Goal: Information Seeking & Learning: Get advice/opinions

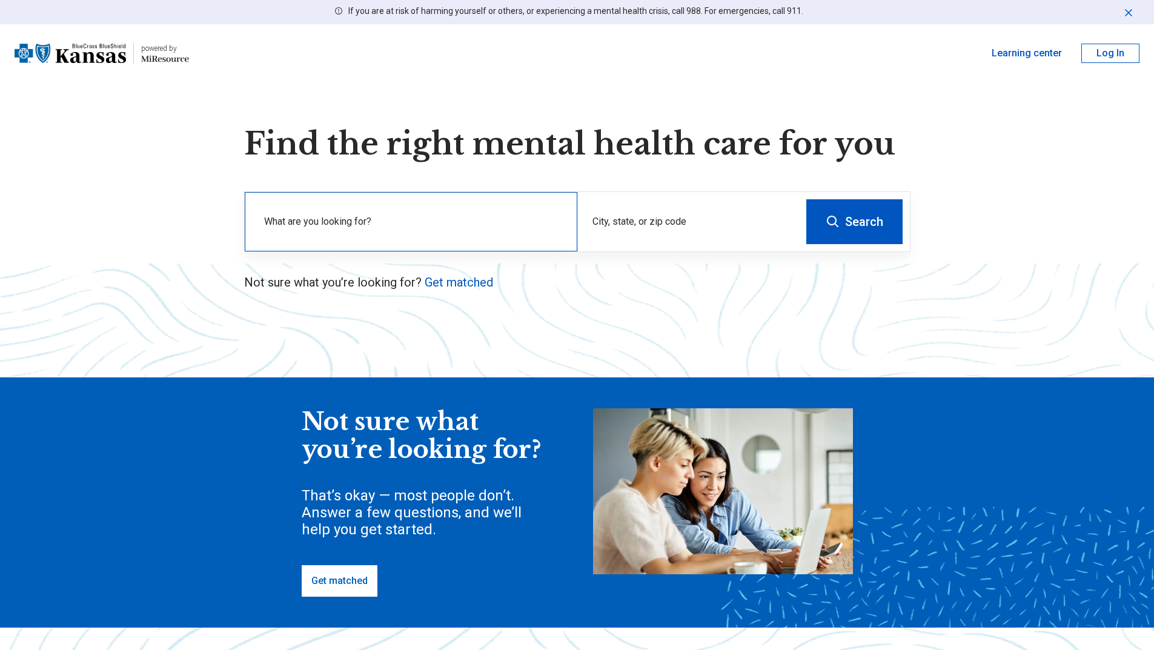
click at [452, 224] on label "What are you looking for?" at bounding box center [413, 221] width 299 height 15
click at [338, 225] on label "What are you looking for?" at bounding box center [413, 221] width 299 height 15
click at [344, 219] on div "What are you looking for?" at bounding box center [411, 221] width 333 height 59
click at [436, 280] on link "Get matched" at bounding box center [459, 282] width 68 height 15
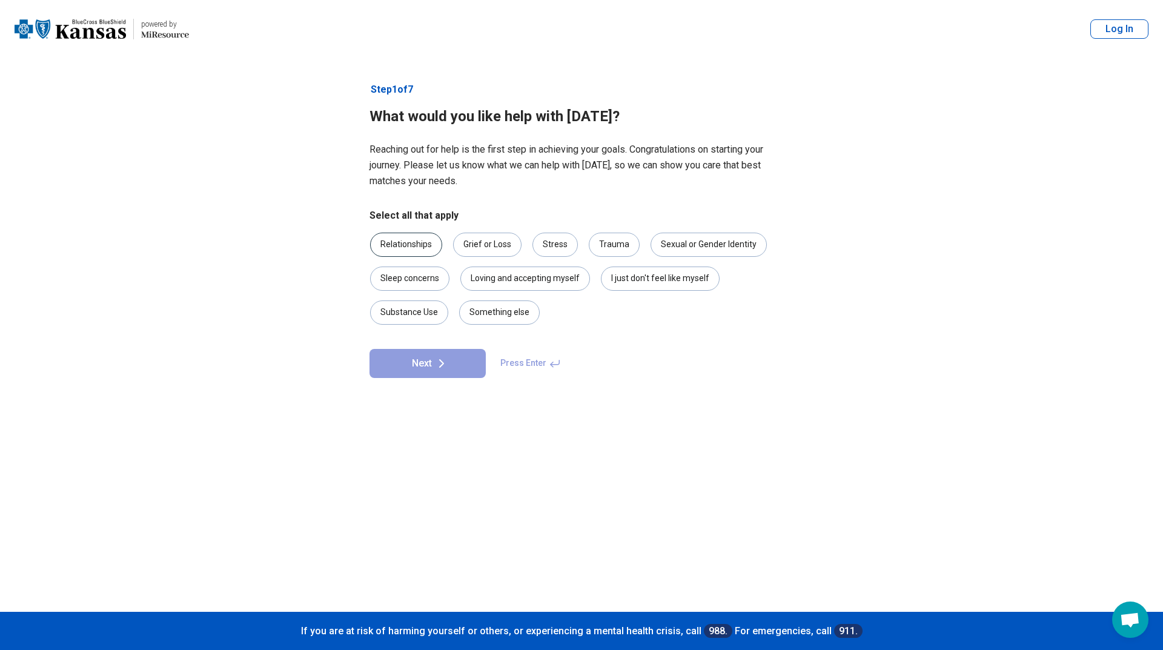
click at [429, 249] on div "Relationships" at bounding box center [406, 245] width 72 height 24
click at [647, 274] on div "I just don't feel like myself" at bounding box center [660, 279] width 119 height 24
click at [434, 283] on div "Sleep concerns" at bounding box center [409, 279] width 79 height 24
click at [429, 363] on button "Next" at bounding box center [427, 363] width 116 height 29
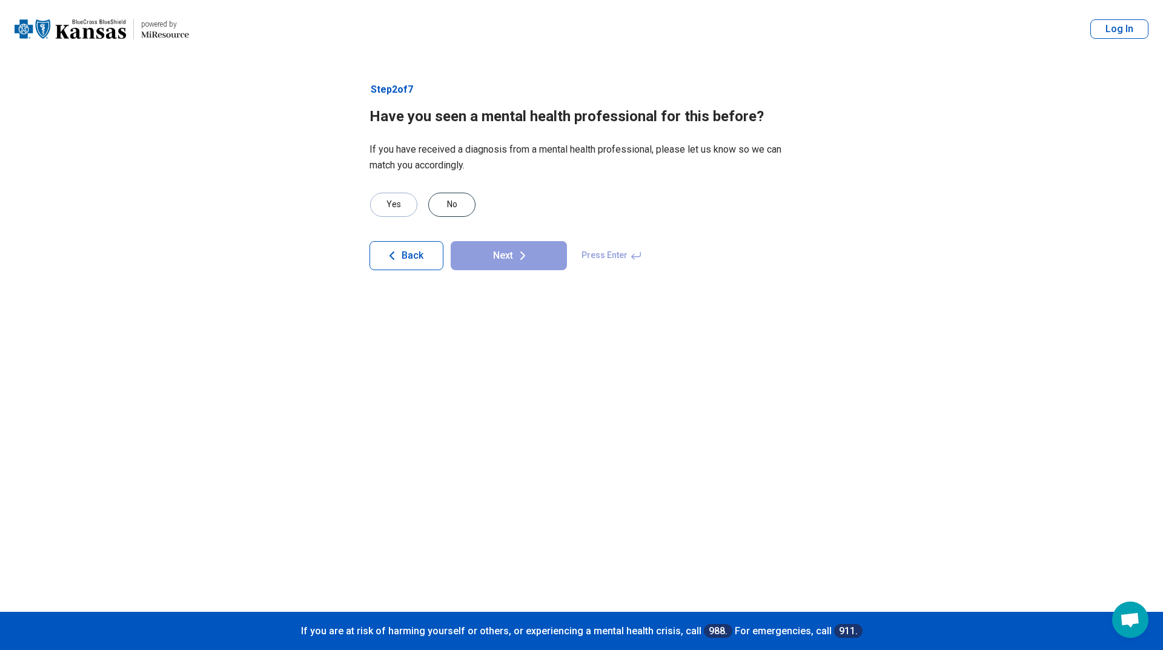
click at [454, 198] on div "No" at bounding box center [451, 205] width 47 height 24
click at [502, 253] on button "Next" at bounding box center [509, 255] width 116 height 29
click at [456, 204] on div "No" at bounding box center [451, 205] width 47 height 24
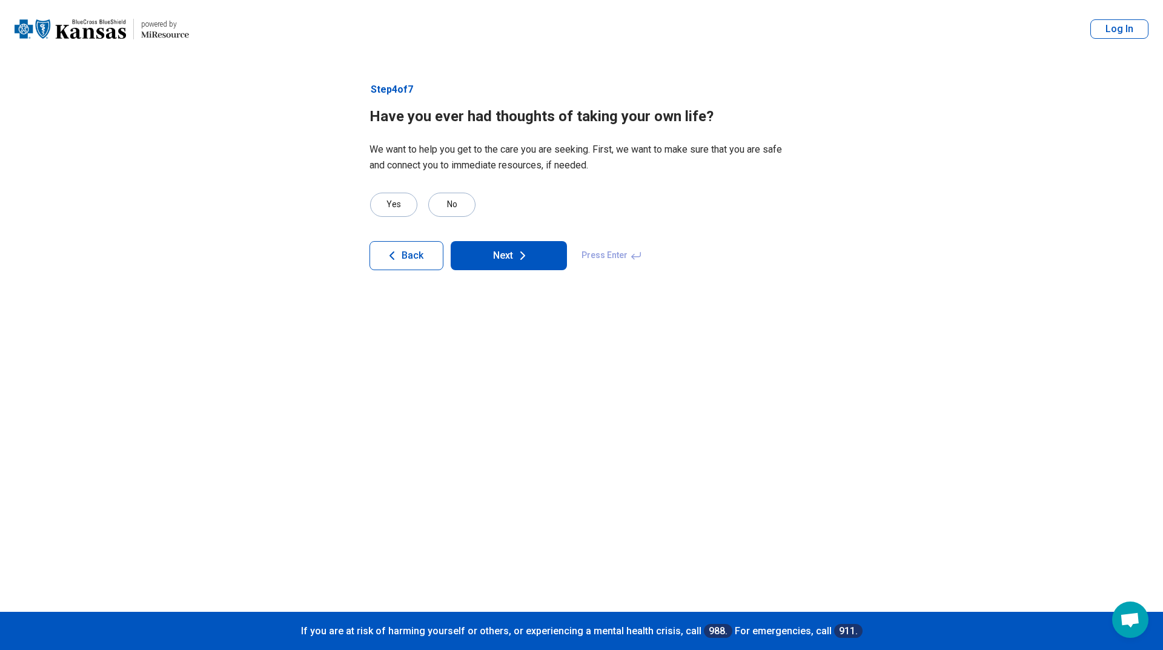
click at [507, 263] on button "Next" at bounding box center [509, 255] width 116 height 29
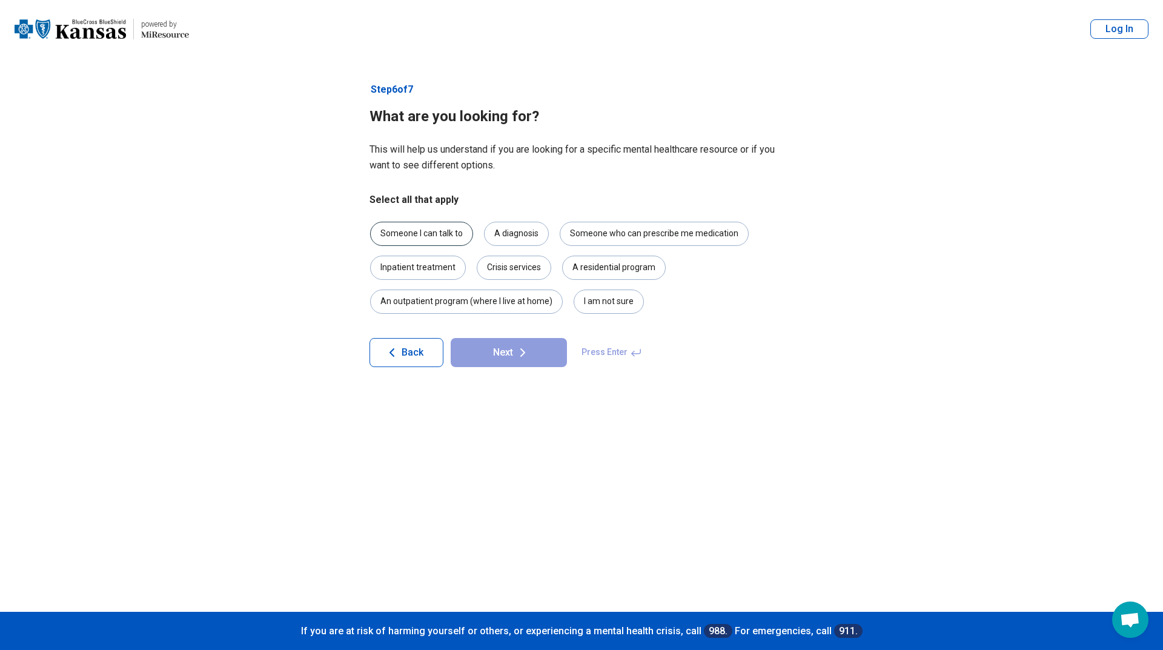
drag, startPoint x: 451, startPoint y: 233, endPoint x: 462, endPoint y: 233, distance: 10.9
click at [452, 233] on div "Someone I can talk to" at bounding box center [421, 234] width 103 height 24
click at [512, 234] on div "A diagnosis" at bounding box center [516, 234] width 65 height 24
click at [520, 233] on div "A diagnosis" at bounding box center [516, 234] width 65 height 24
click at [594, 241] on div "Someone who can prescribe me medication" at bounding box center [654, 234] width 189 height 24
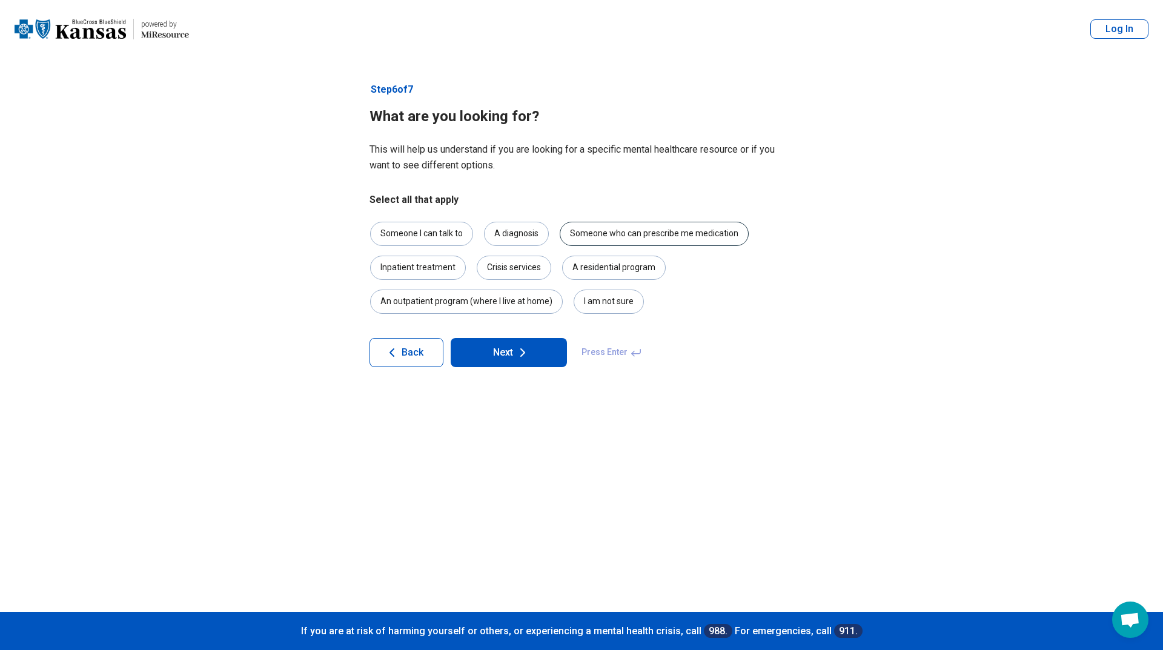
click at [601, 233] on div "Someone who can prescribe me medication" at bounding box center [654, 234] width 189 height 24
click at [531, 350] on button "Next" at bounding box center [509, 352] width 116 height 29
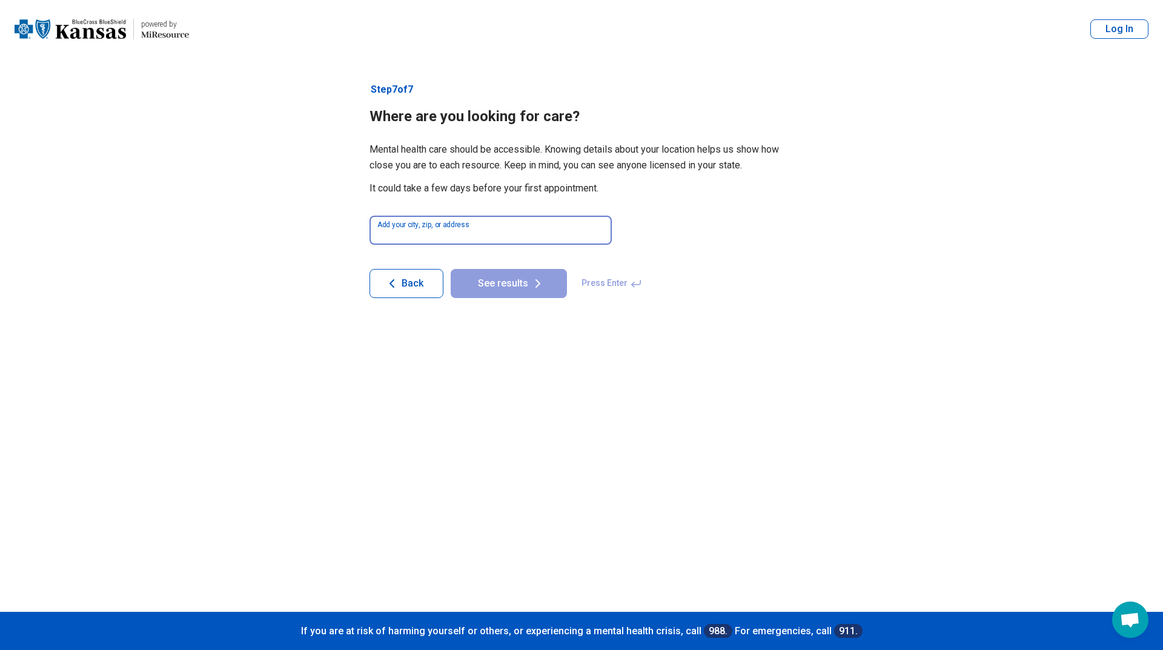
click at [523, 239] on input at bounding box center [490, 230] width 242 height 29
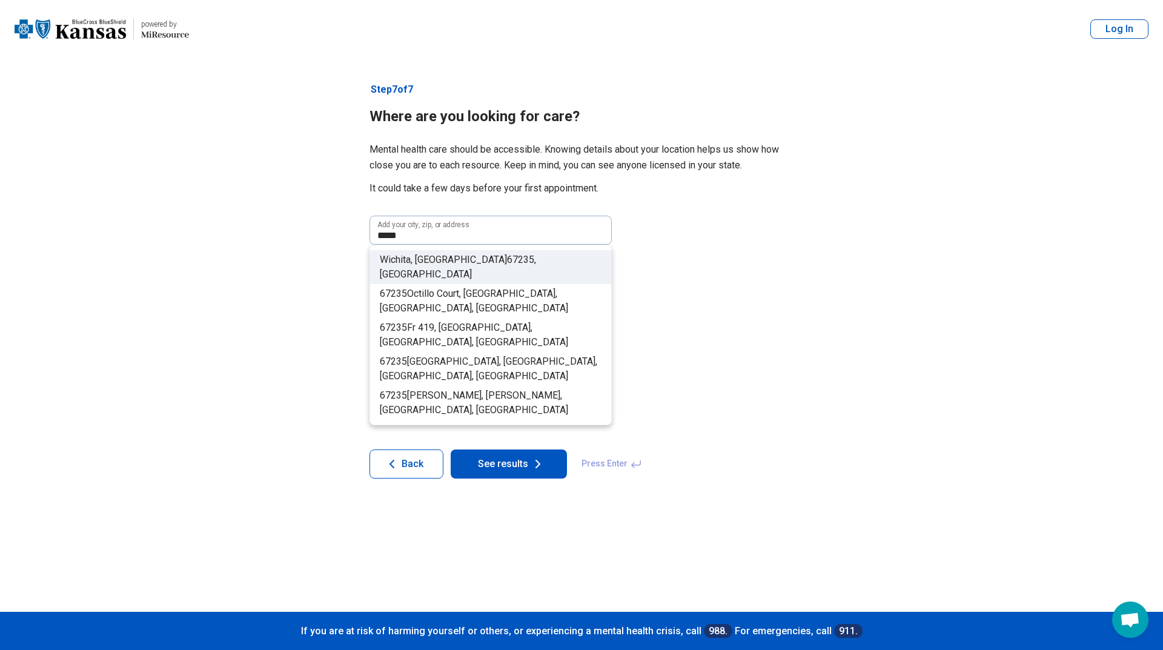
click at [507, 259] on span "67235" at bounding box center [520, 260] width 27 height 12
type input "**********"
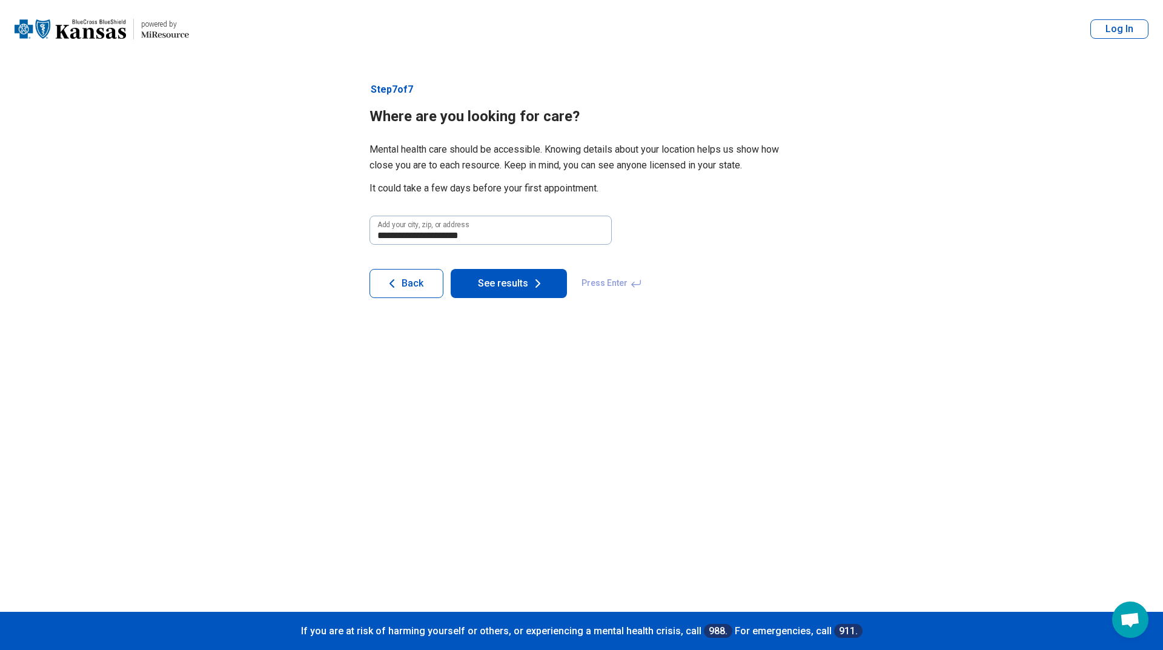
click at [522, 282] on button "See results" at bounding box center [509, 283] width 116 height 29
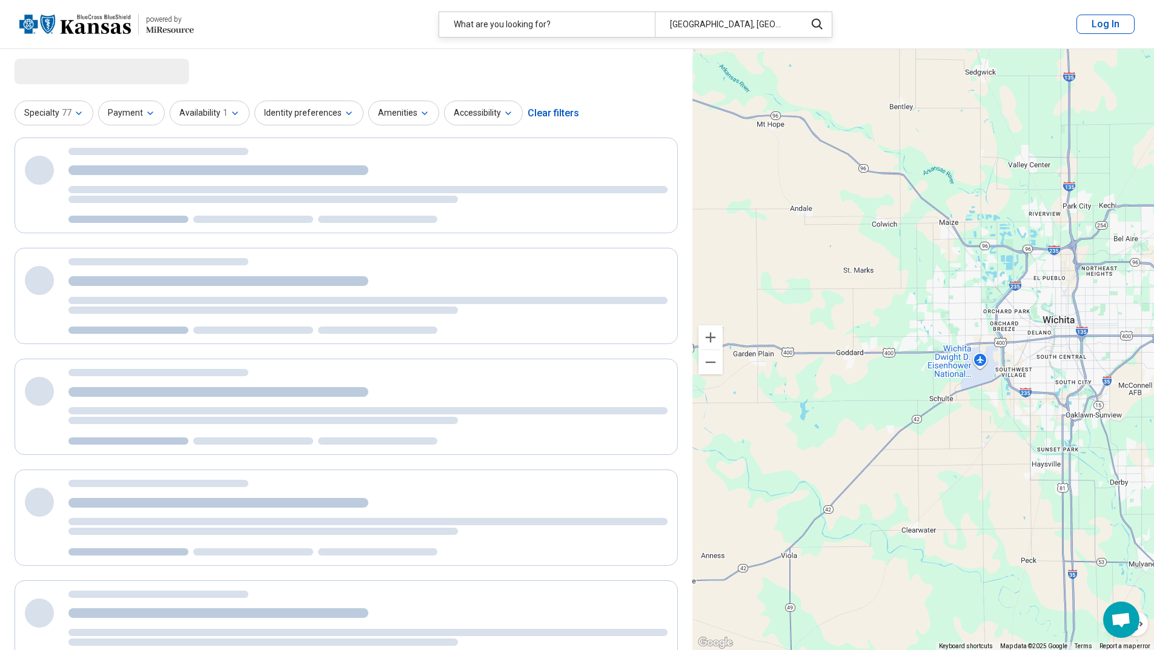
select select "***"
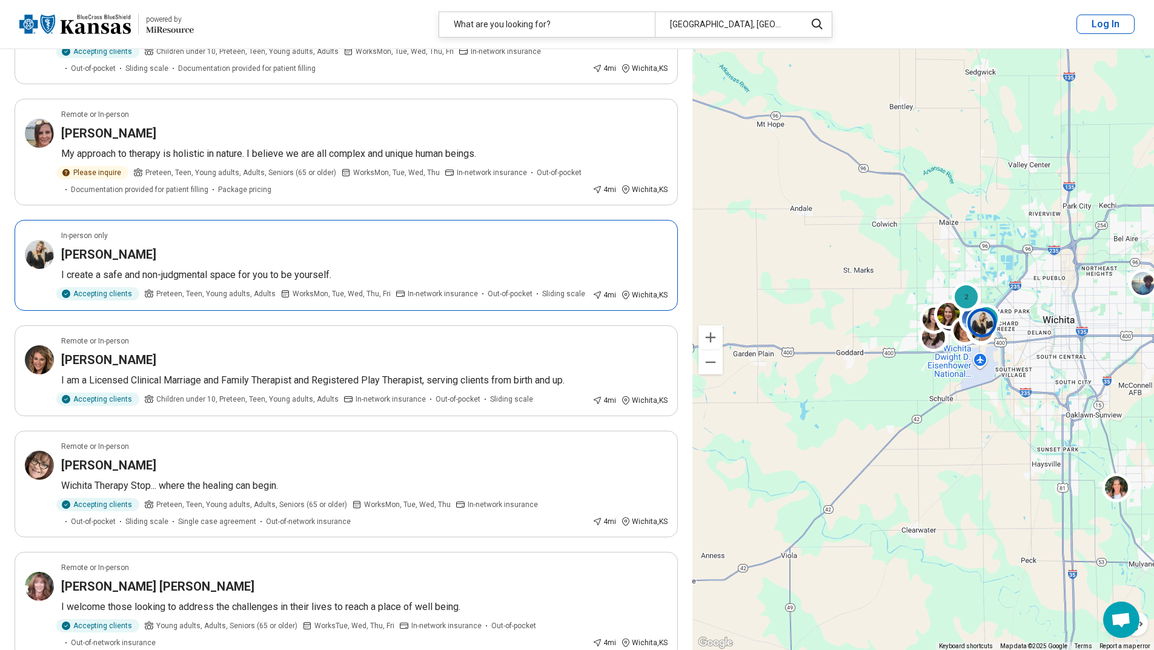
scroll to position [1413, 0]
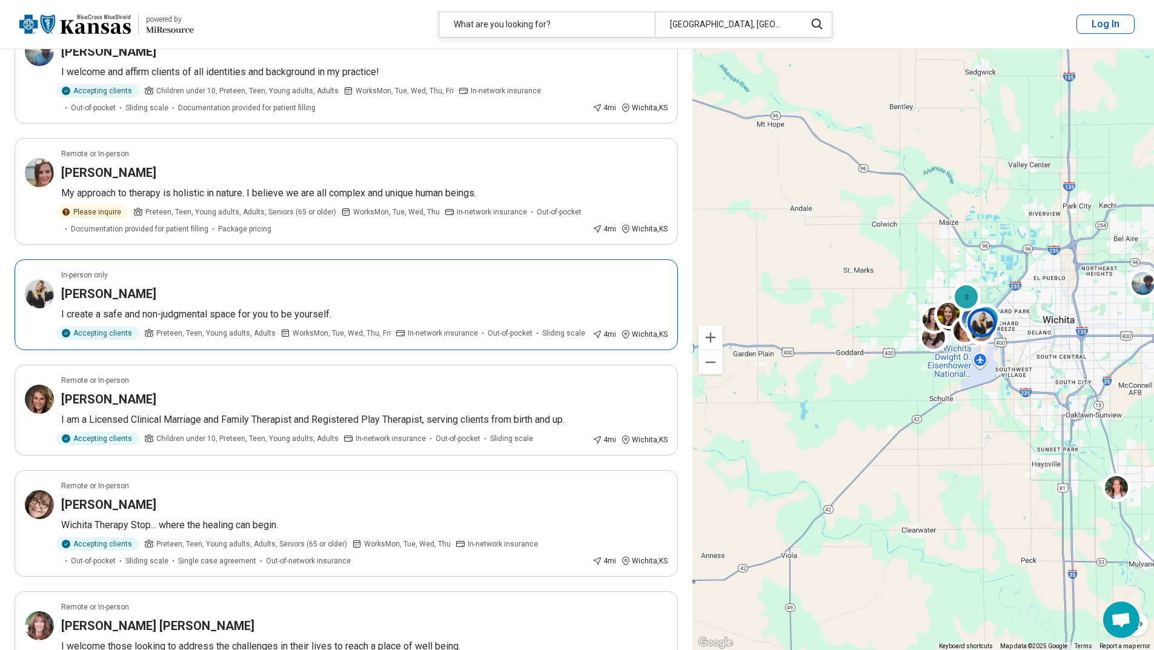
click at [84, 290] on h3 "Kristyn Schrum" at bounding box center [108, 293] width 95 height 17
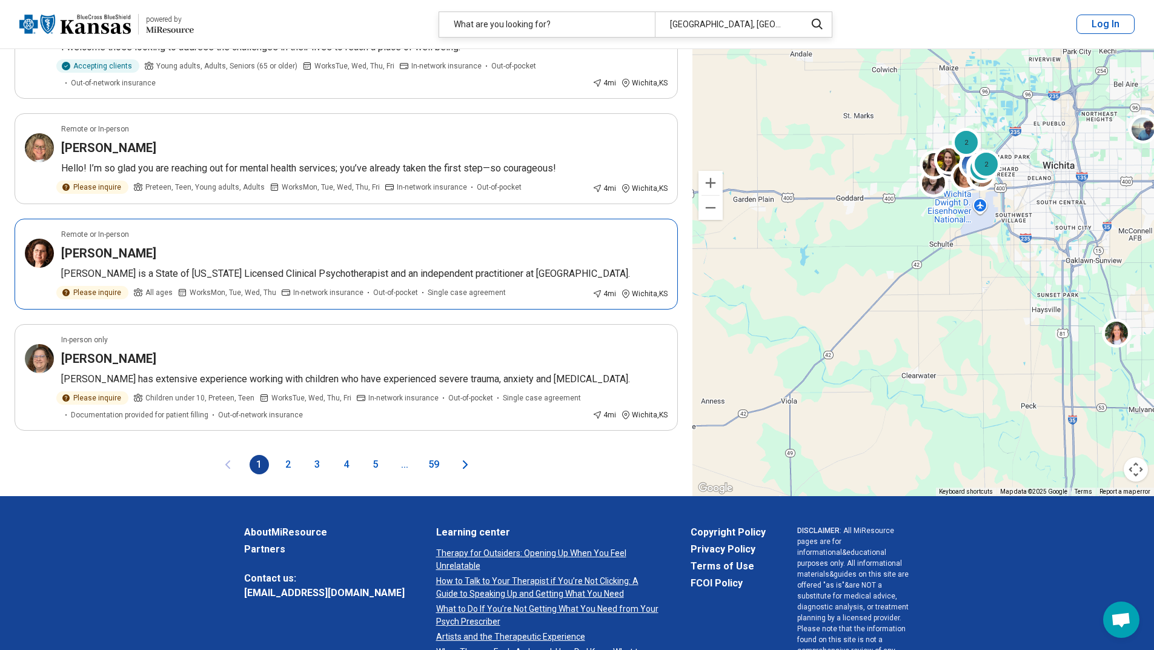
scroll to position [2019, 0]
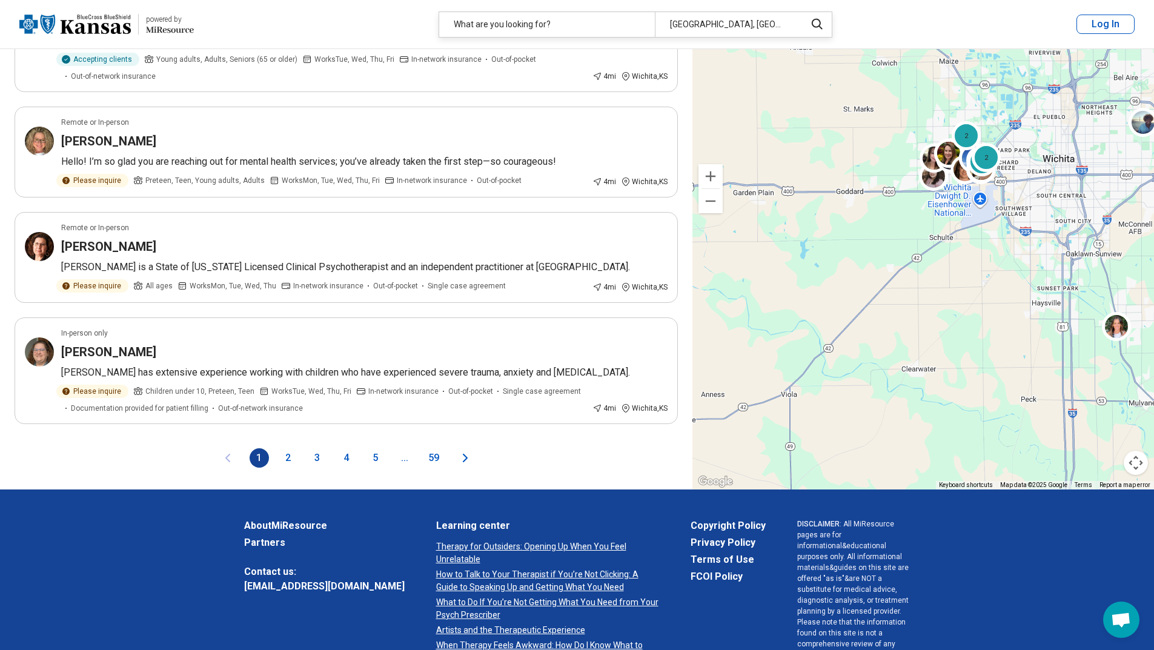
click at [290, 459] on button "2" at bounding box center [288, 457] width 19 height 19
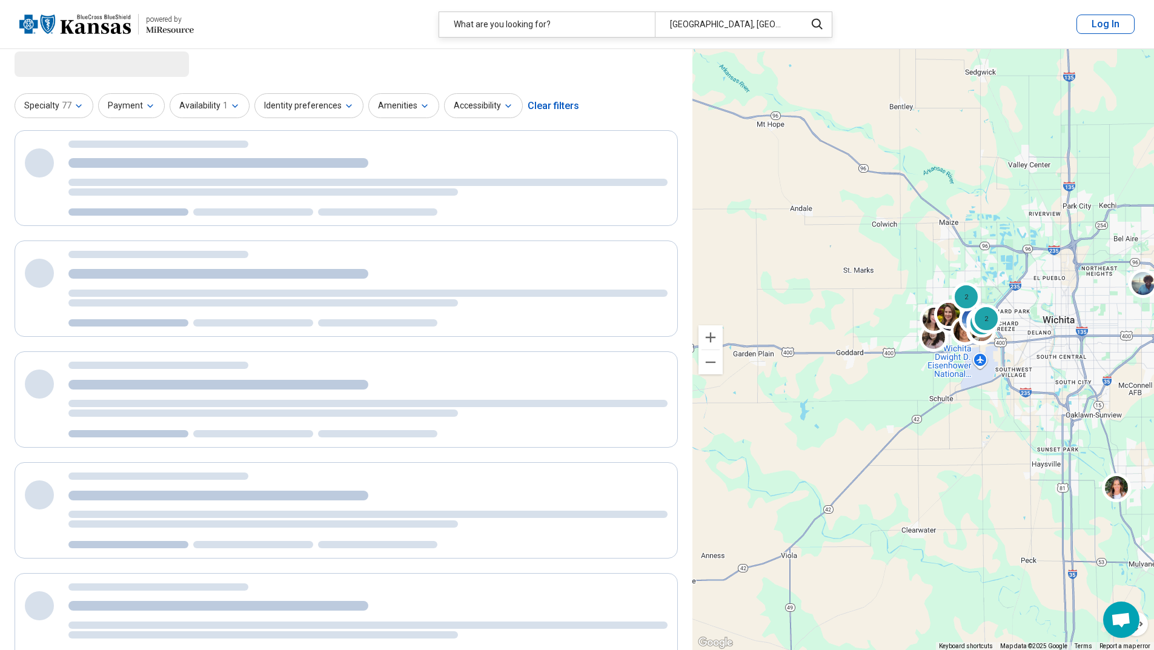
scroll to position [0, 0]
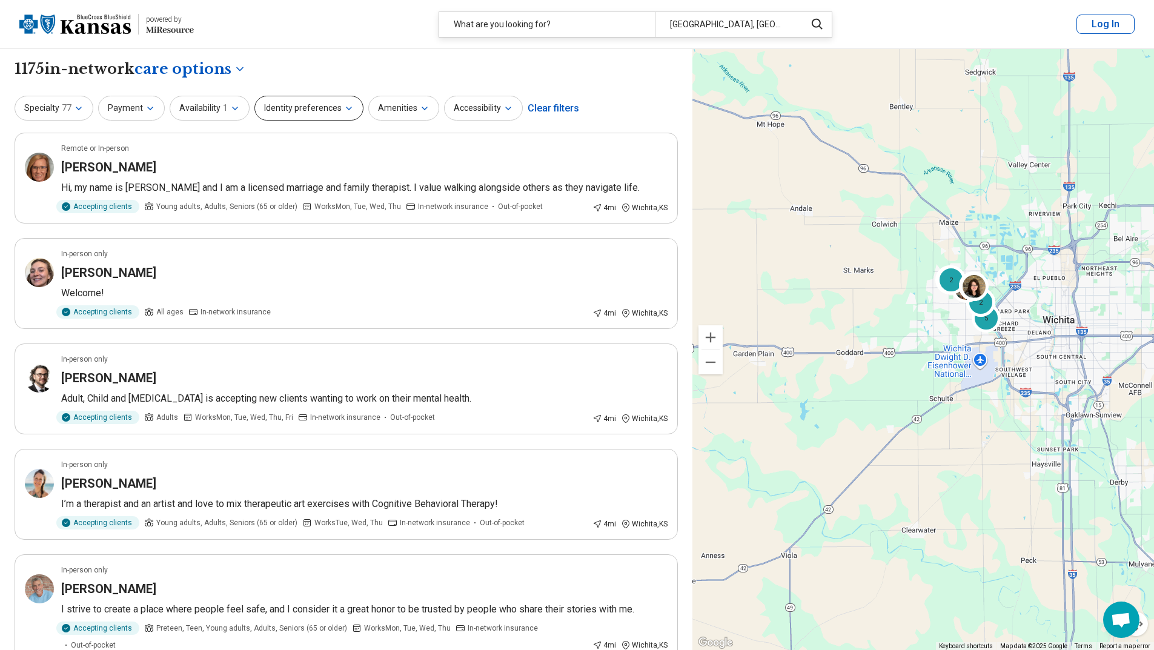
click at [335, 114] on button "Identity preferences" at bounding box center [308, 108] width 109 height 25
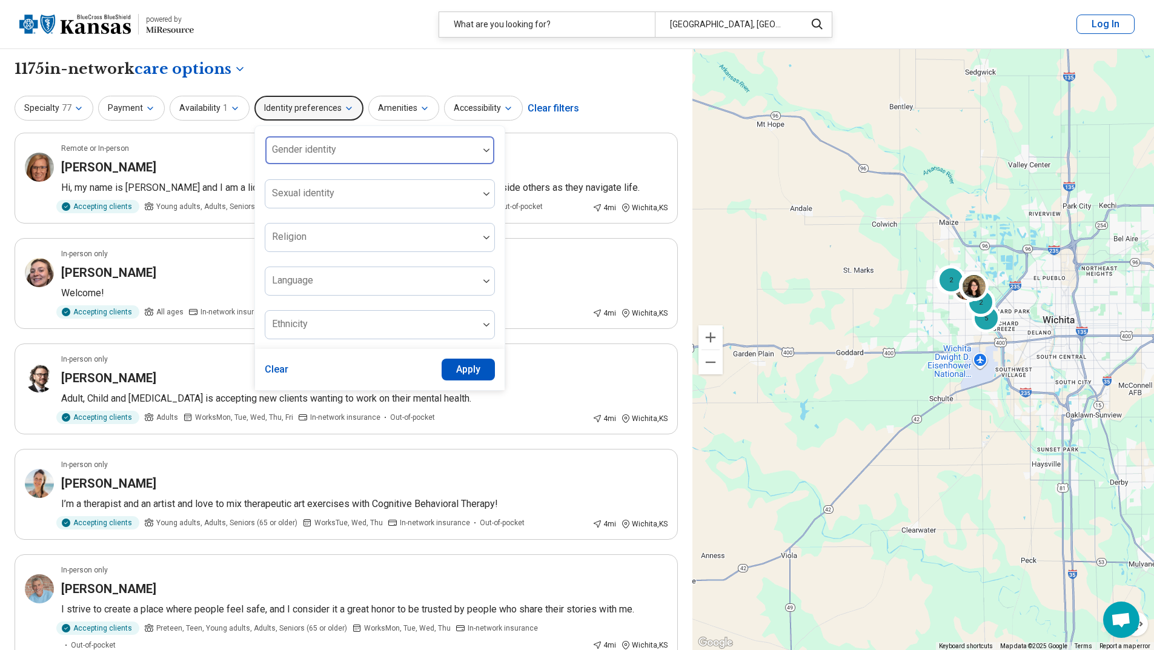
click at [342, 142] on div at bounding box center [371, 150] width 213 height 27
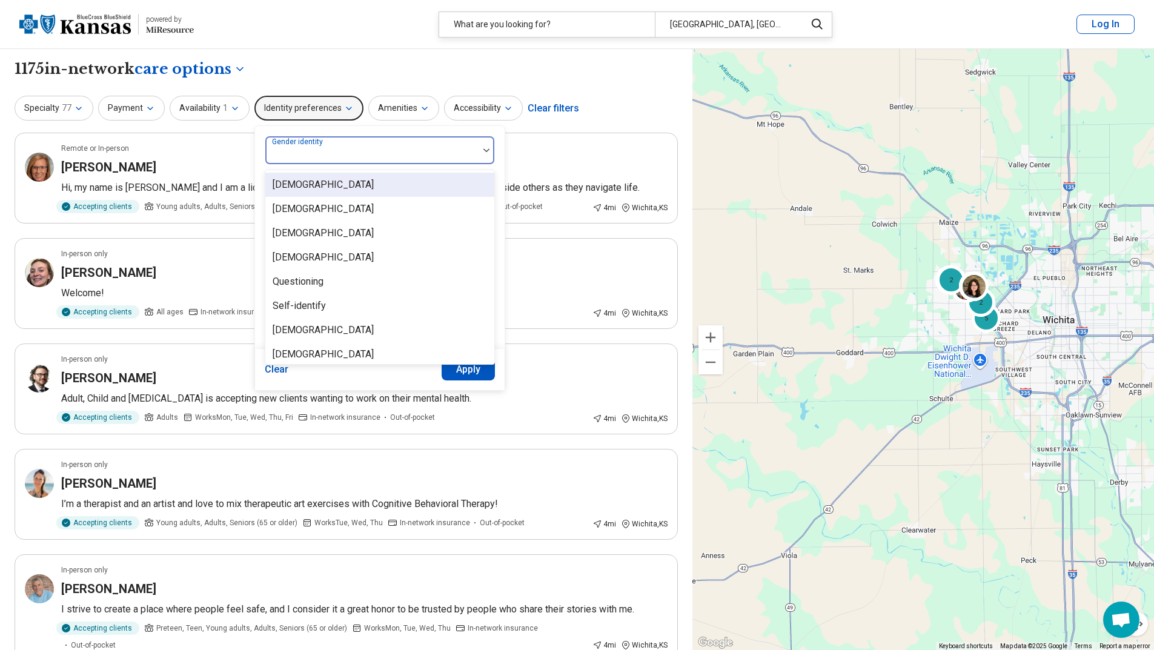
click at [343, 100] on button "Identity preferences" at bounding box center [308, 108] width 109 height 25
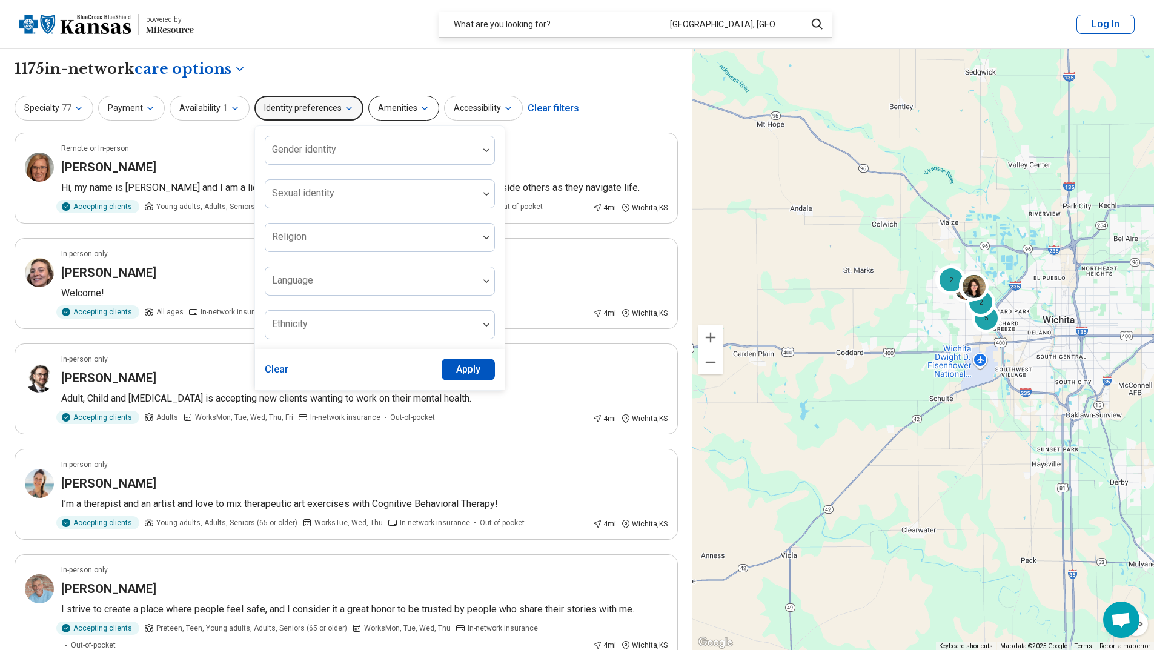
click at [402, 116] on button "Amenities" at bounding box center [403, 108] width 71 height 25
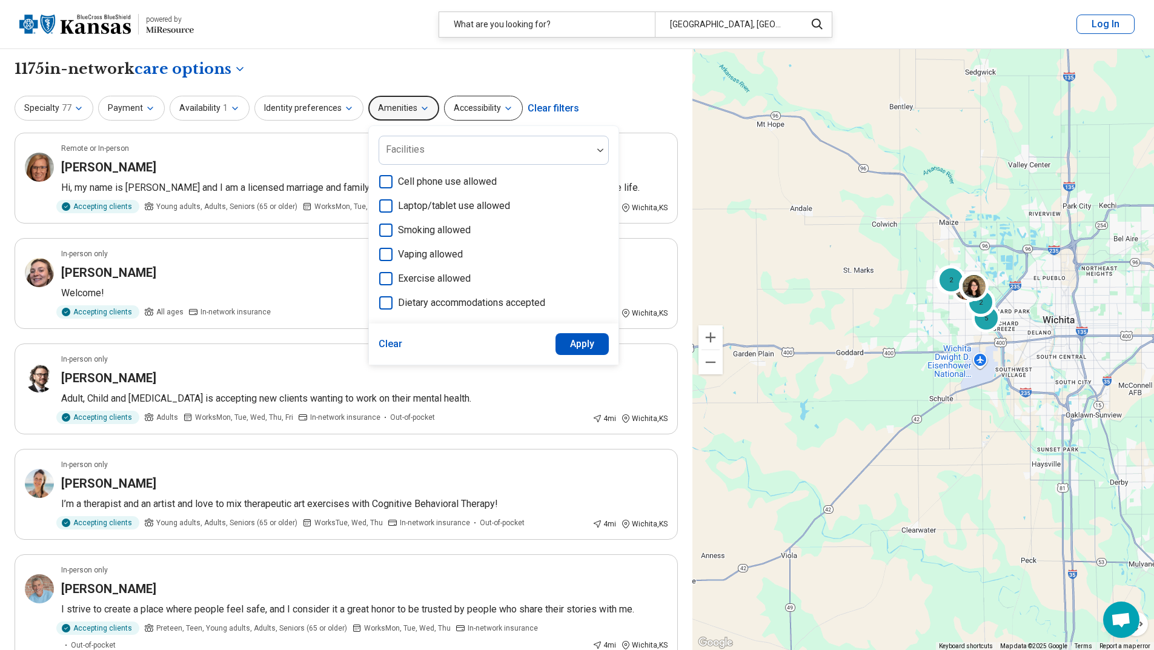
click at [455, 106] on button "Accessibility" at bounding box center [483, 108] width 79 height 25
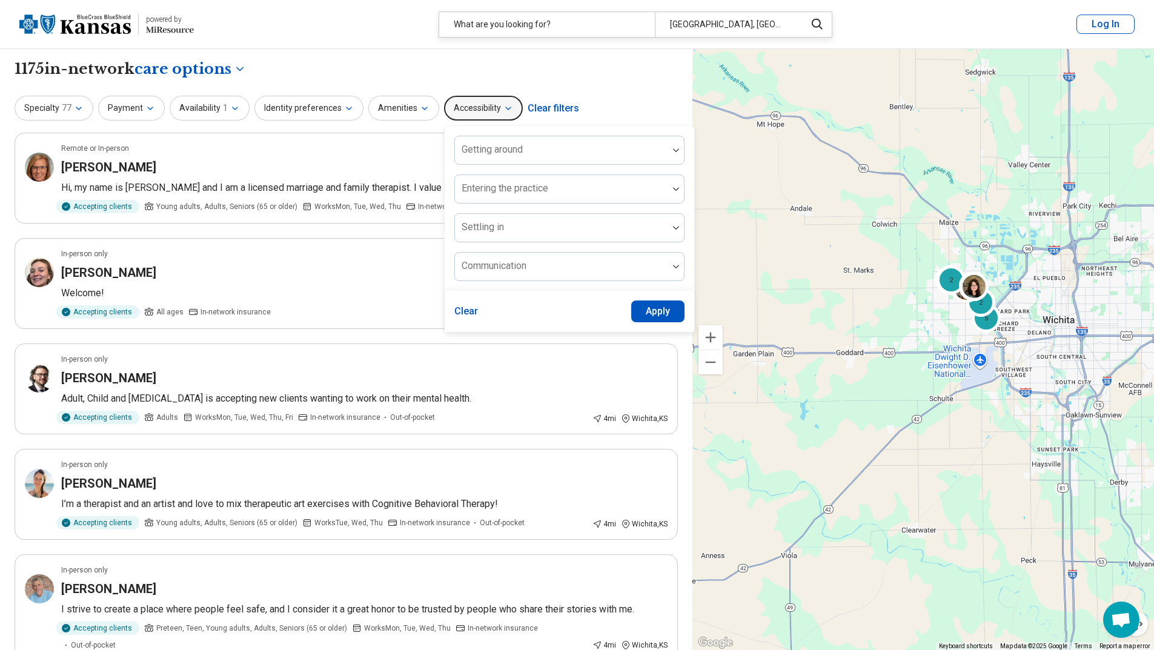
click at [480, 111] on button "Accessibility" at bounding box center [483, 108] width 79 height 25
click at [230, 113] on icon "button" at bounding box center [235, 109] width 10 height 10
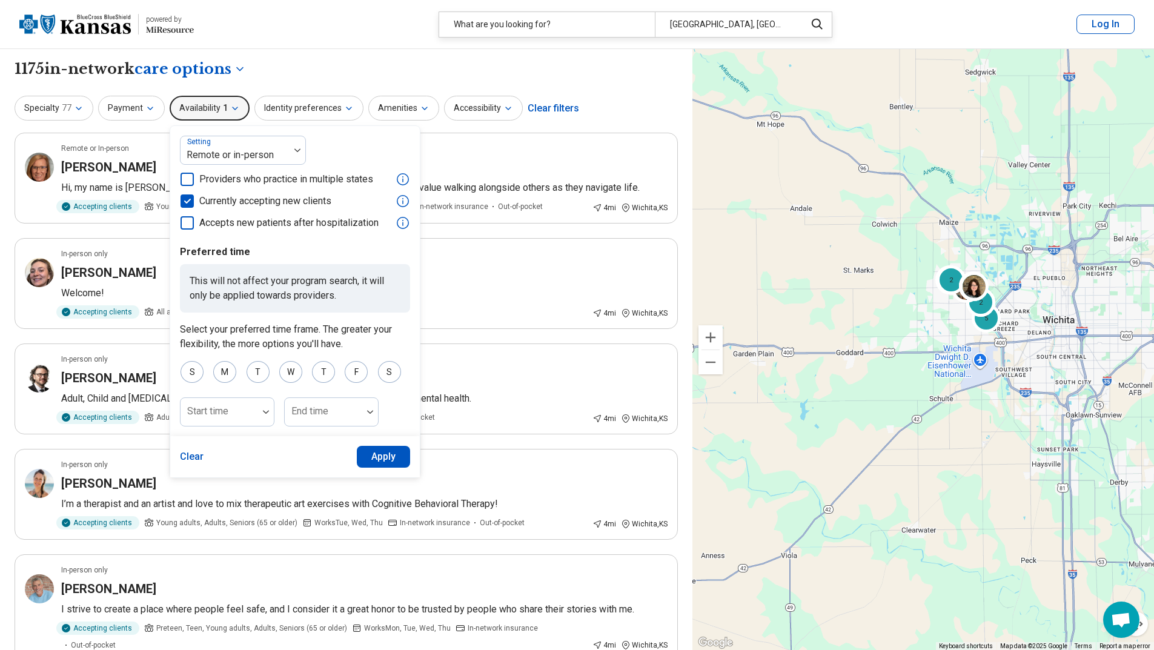
click at [230, 111] on icon "button" at bounding box center [235, 109] width 10 height 10
click at [150, 111] on icon "button" at bounding box center [150, 109] width 10 height 10
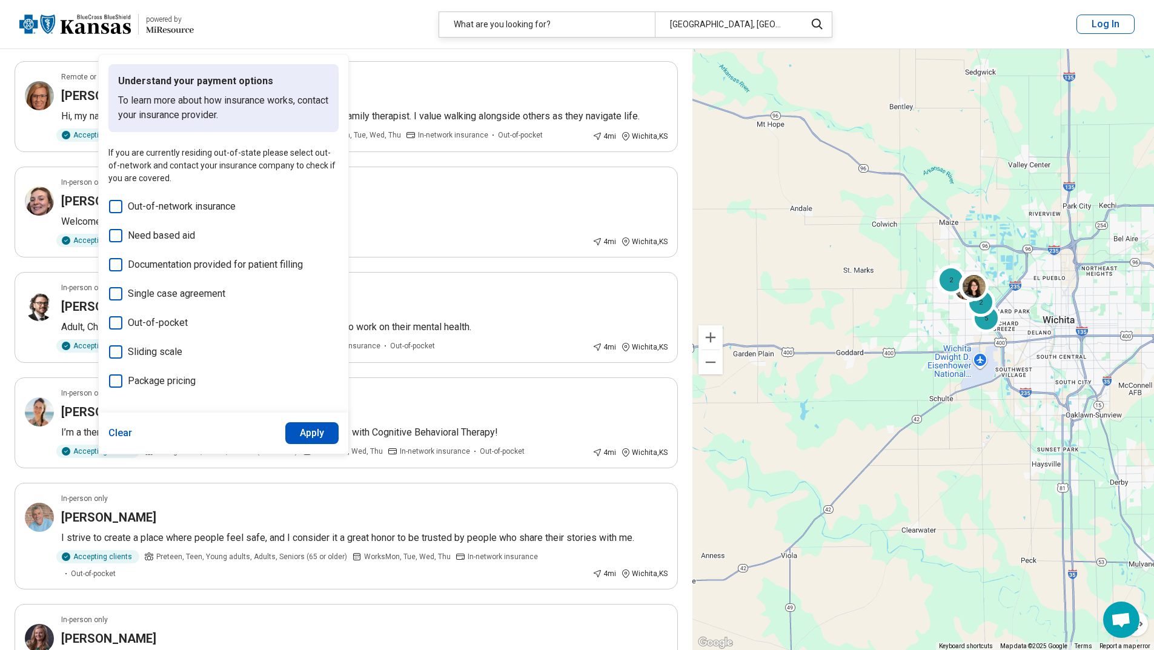
scroll to position [101, 0]
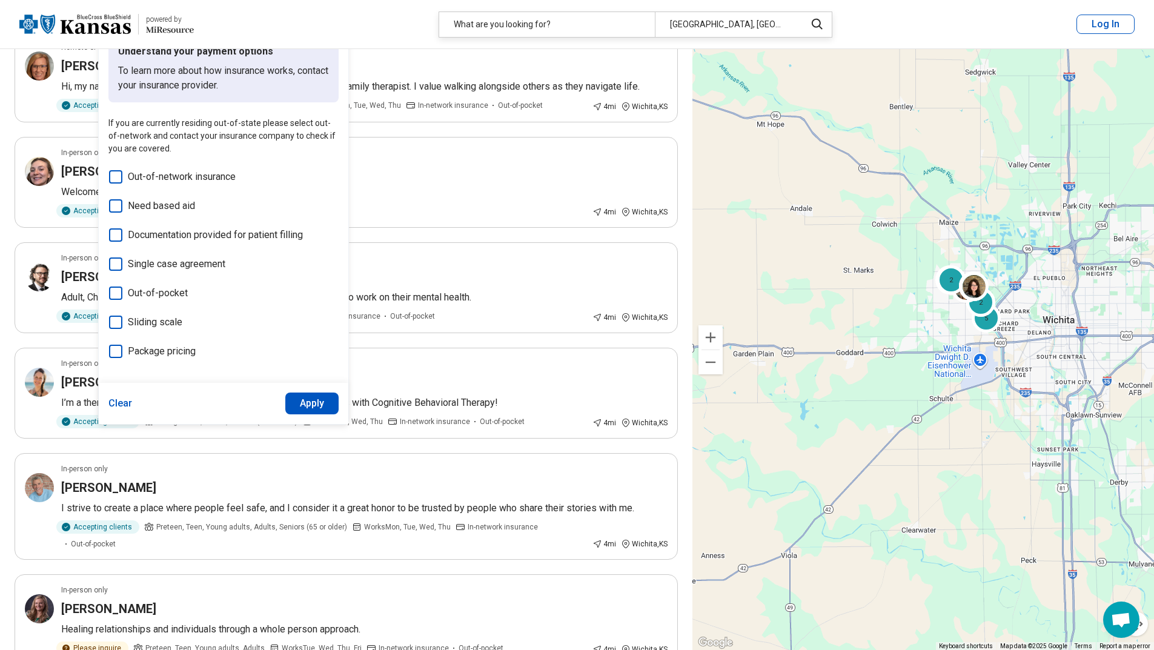
click at [309, 403] on button "Apply" at bounding box center [312, 404] width 54 height 22
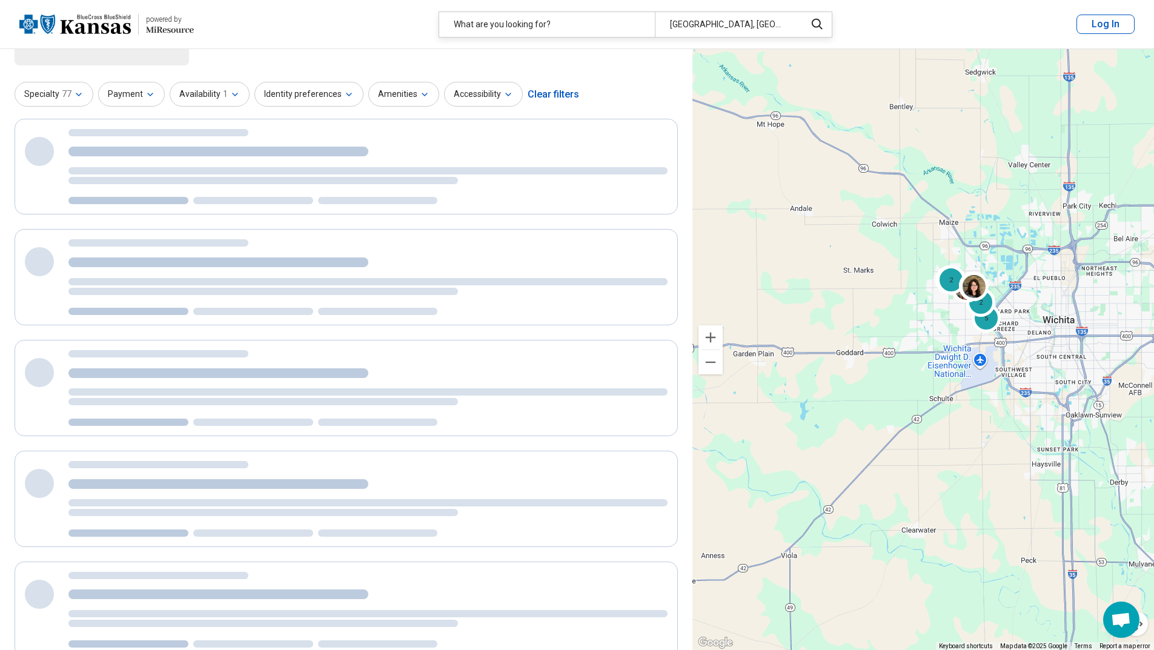
scroll to position [0, 0]
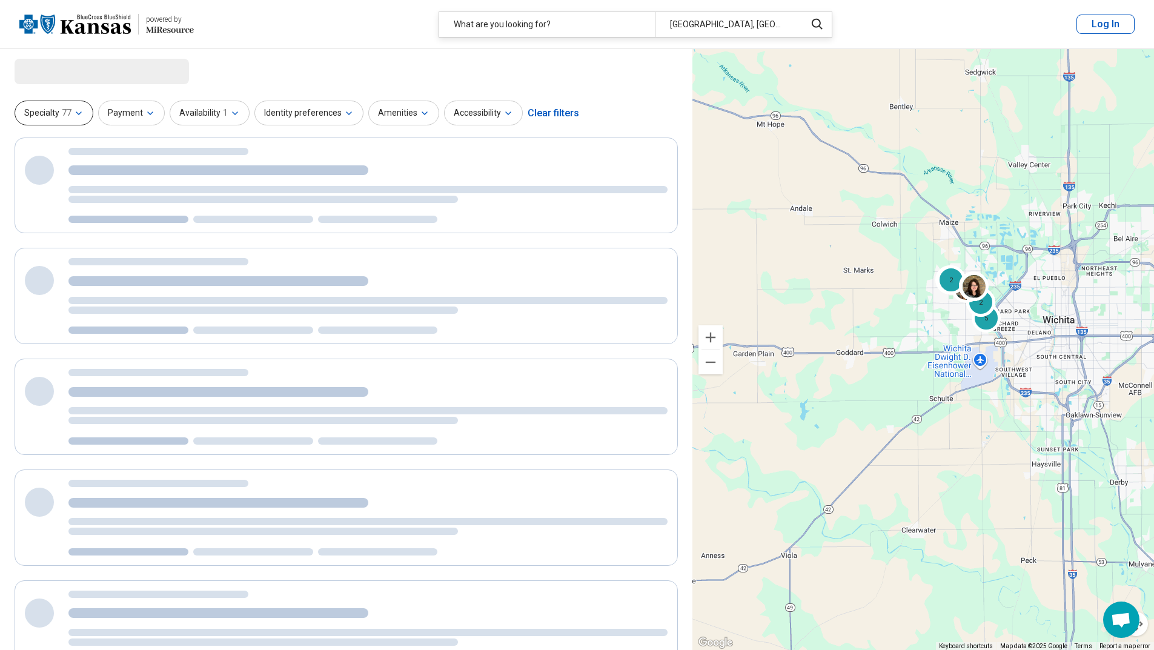
click at [71, 113] on button "Specialty 77" at bounding box center [54, 113] width 79 height 25
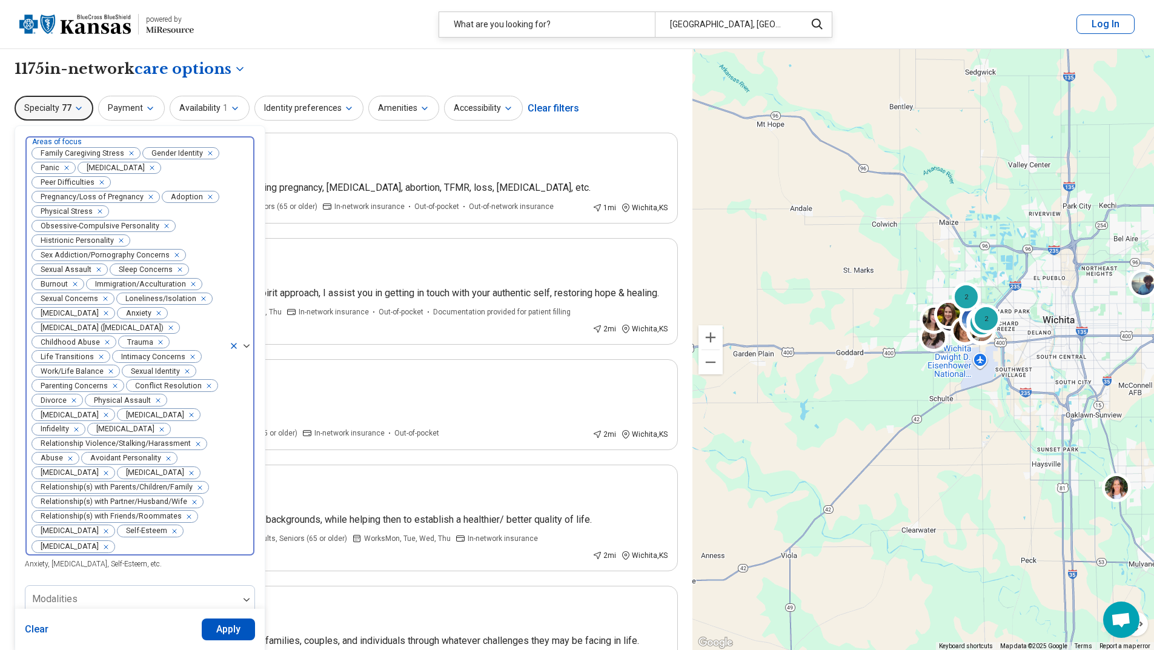
click at [150, 198] on div "Remove [object Object]" at bounding box center [148, 197] width 15 height 15
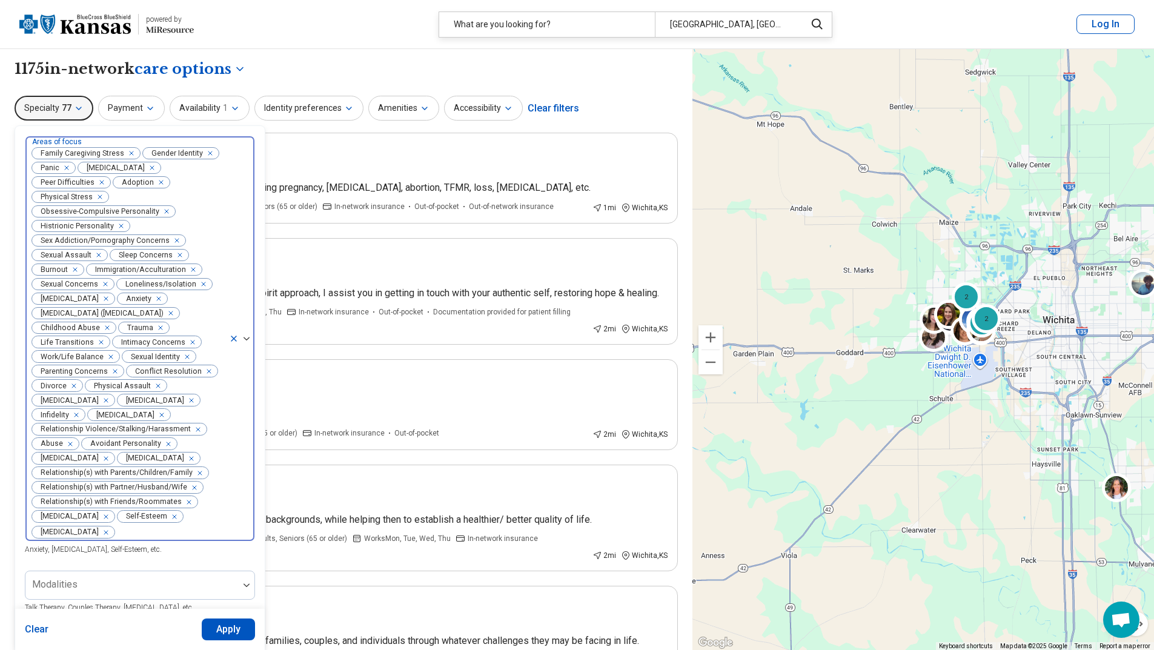
click at [182, 408] on div "Remove [object Object]" at bounding box center [189, 400] width 15 height 15
click at [107, 400] on icon "Remove [object Object]" at bounding box center [103, 400] width 8 height 8
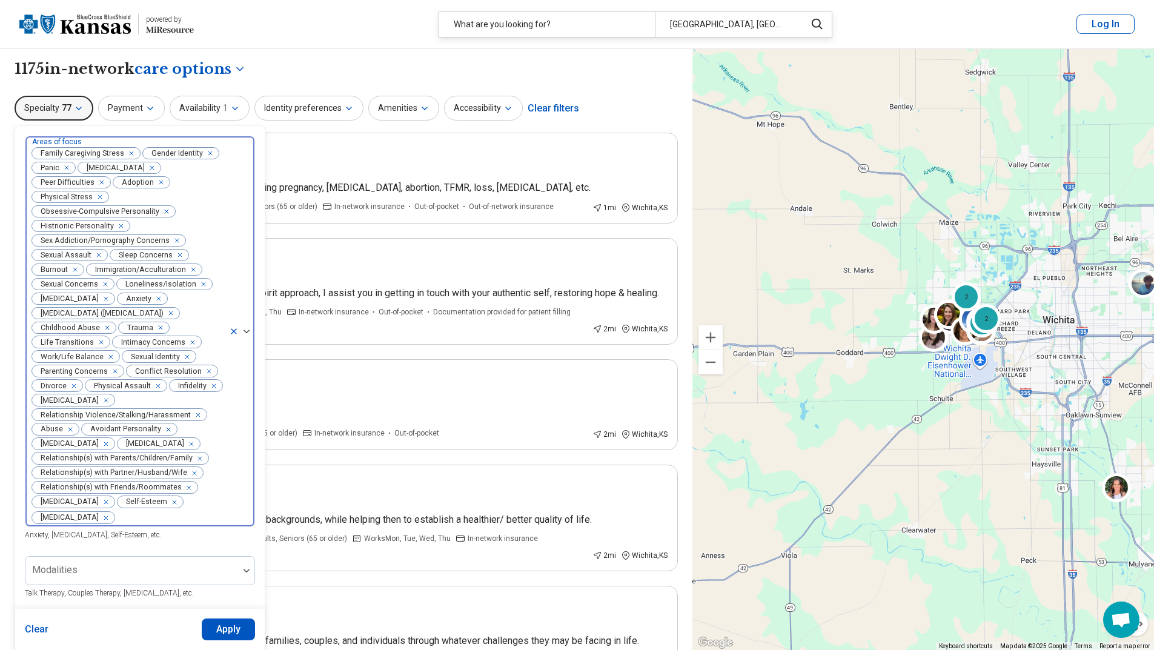
click at [111, 400] on div "Remove [object Object]" at bounding box center [103, 400] width 15 height 15
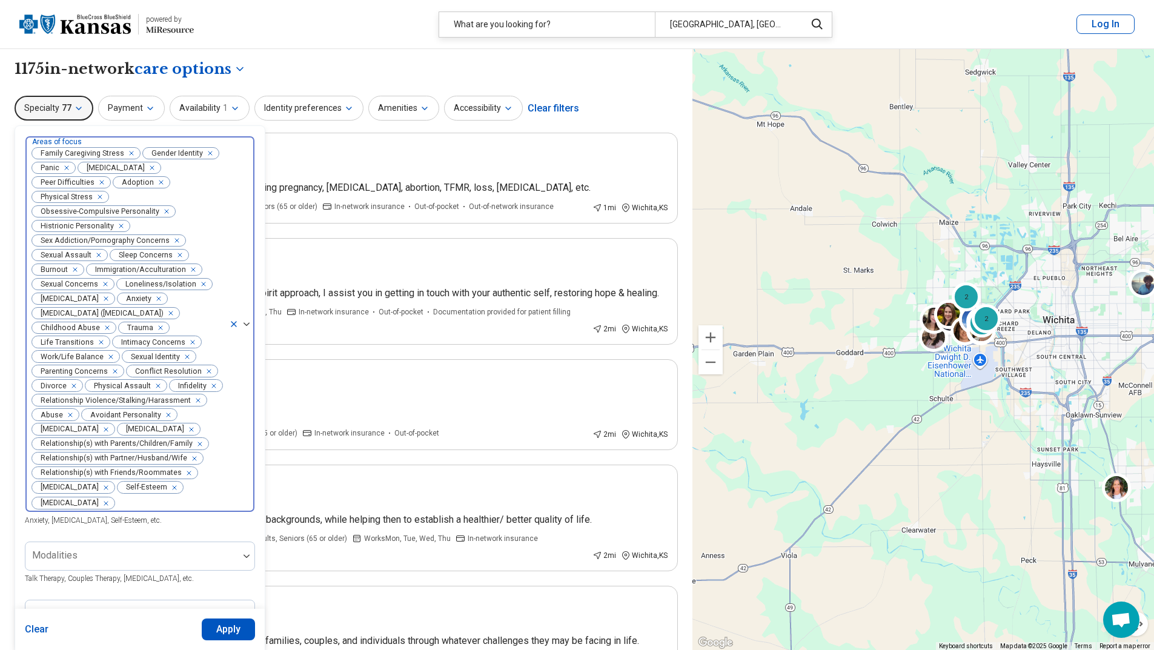
click at [193, 401] on icon "Remove [object Object]" at bounding box center [195, 400] width 4 height 4
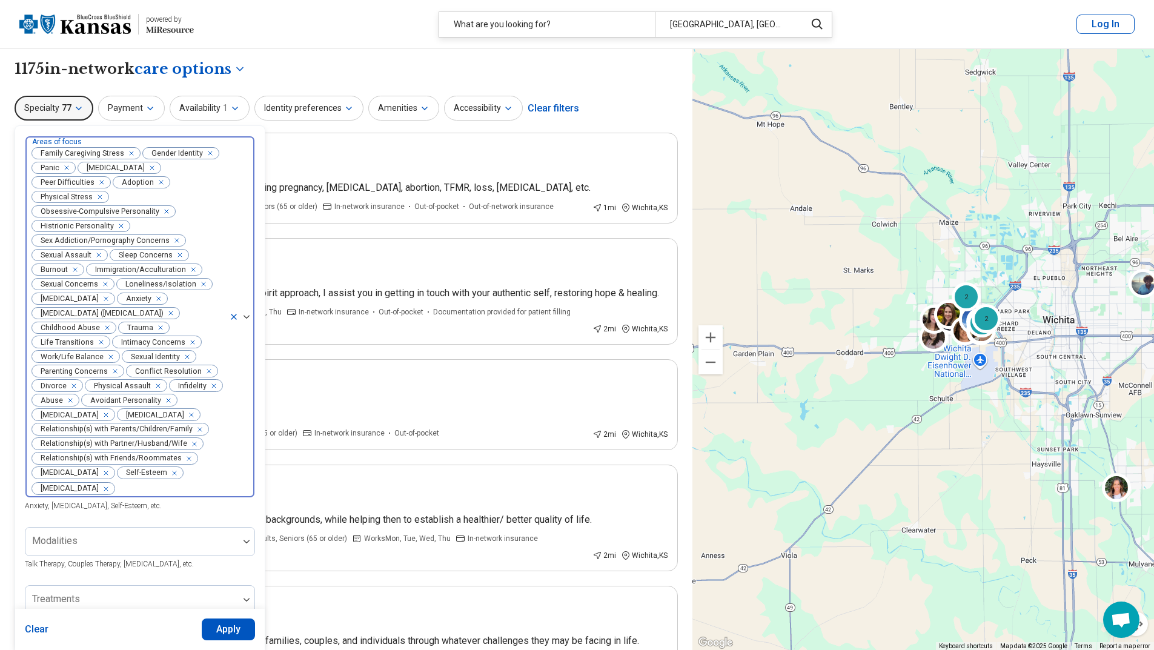
click at [73, 400] on div "Remove [object Object]" at bounding box center [68, 400] width 15 height 15
click at [111, 416] on div "Remove [object Object]" at bounding box center [103, 415] width 15 height 15
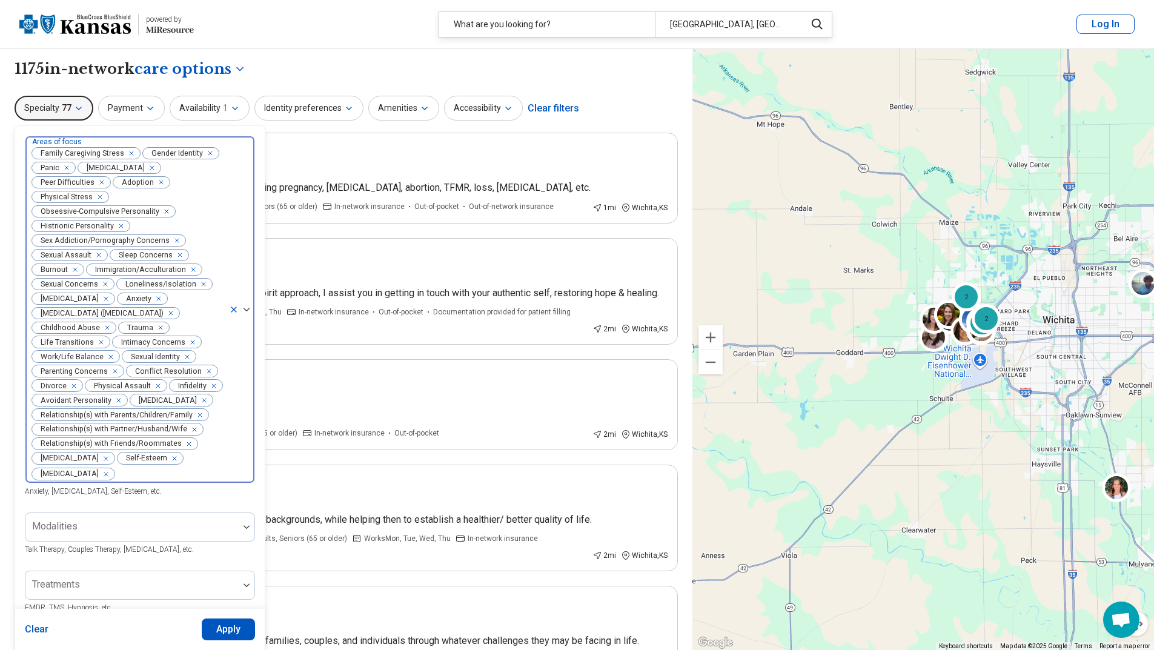
click at [187, 443] on div "Remove [object Object]" at bounding box center [186, 444] width 15 height 15
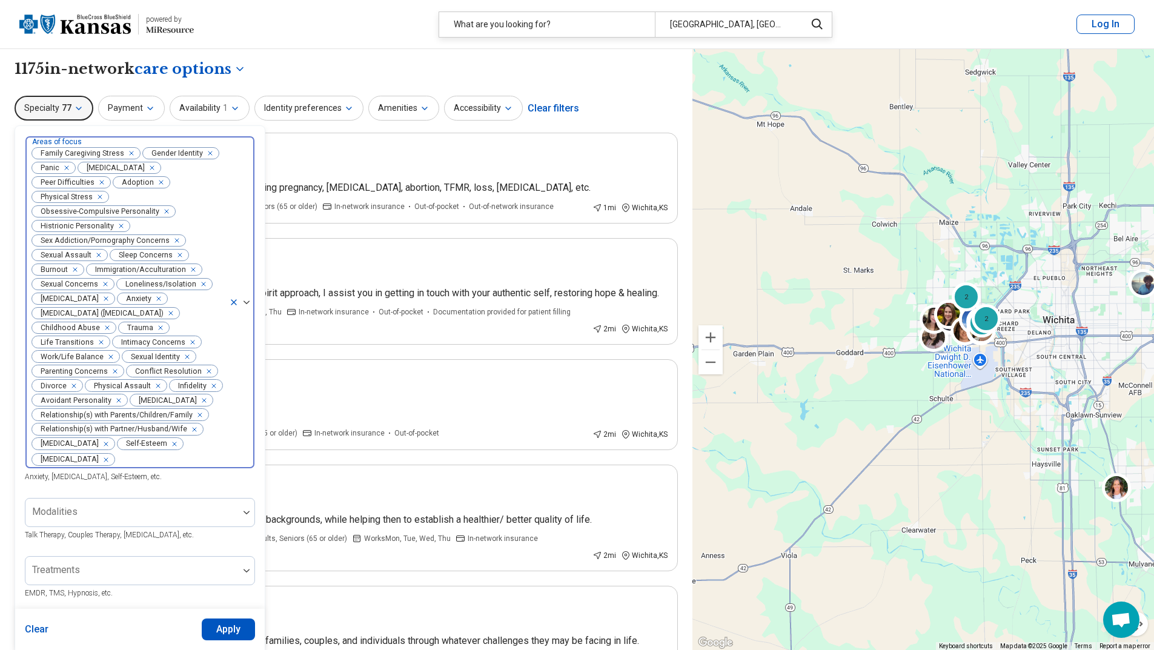
click at [105, 328] on icon "Remove [object Object]" at bounding box center [104, 327] width 8 height 8
click at [172, 311] on icon "Remove [object Object]" at bounding box center [168, 313] width 8 height 8
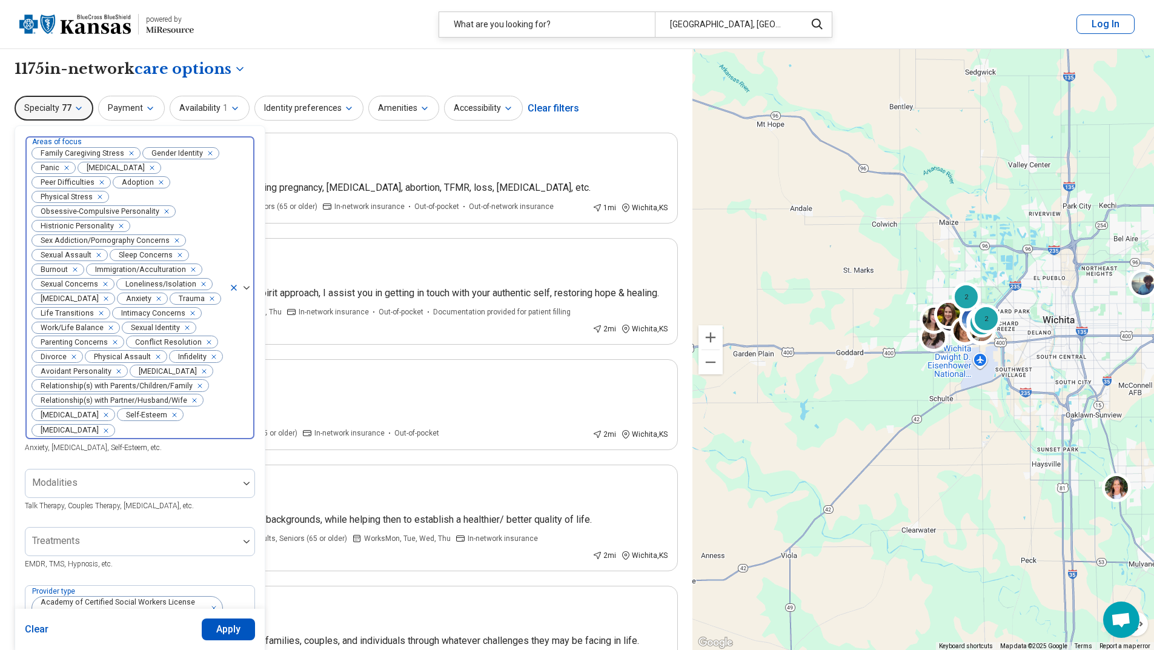
click at [107, 297] on icon "Remove [object Object]" at bounding box center [103, 298] width 8 height 8
click at [202, 284] on div "Remove [object Object]" at bounding box center [201, 284] width 15 height 15
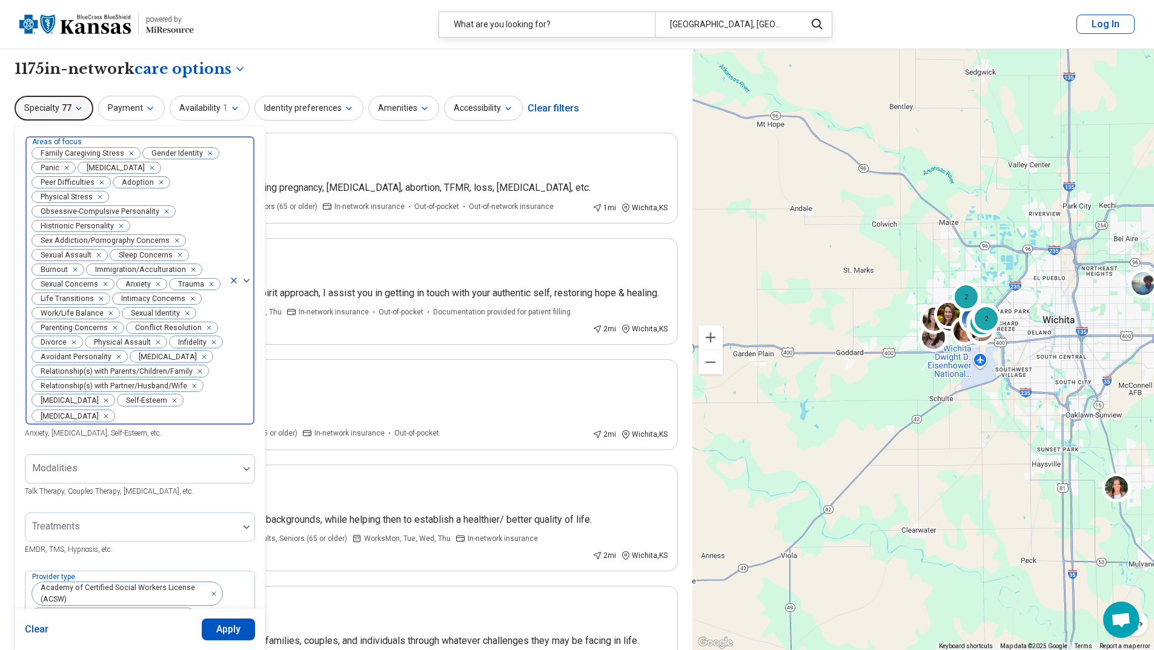
click at [191, 271] on icon "Remove [object Object]" at bounding box center [190, 269] width 8 height 8
click at [98, 255] on icon "Remove [object Object]" at bounding box center [95, 255] width 8 height 8
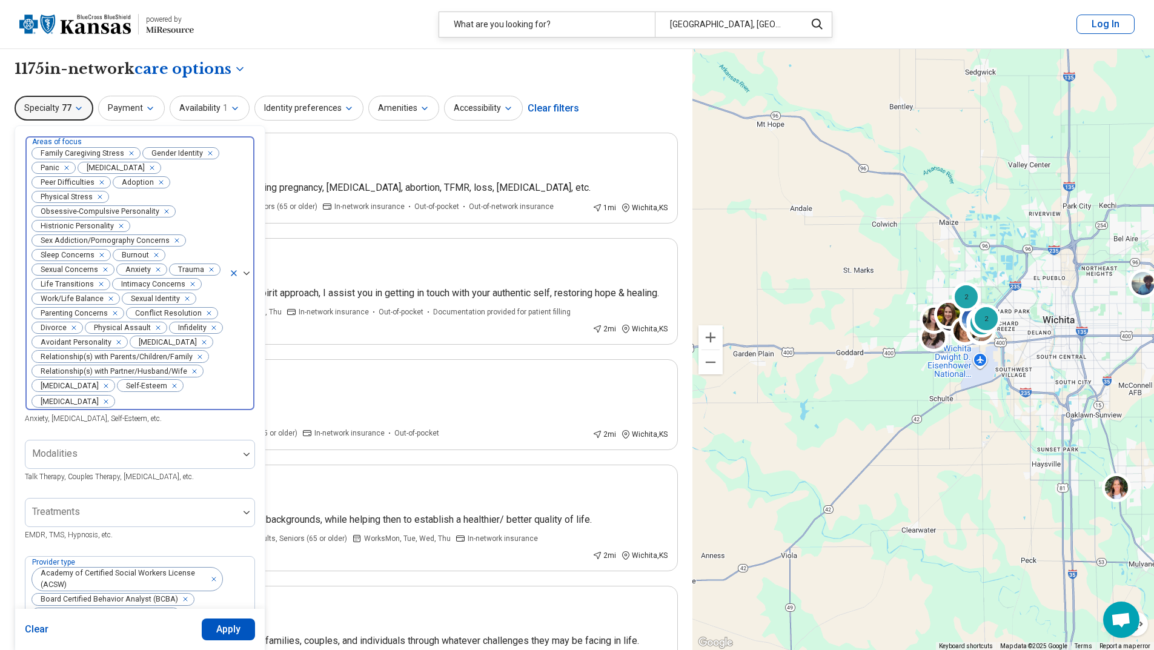
click at [173, 240] on icon "Remove [object Object]" at bounding box center [174, 240] width 8 height 8
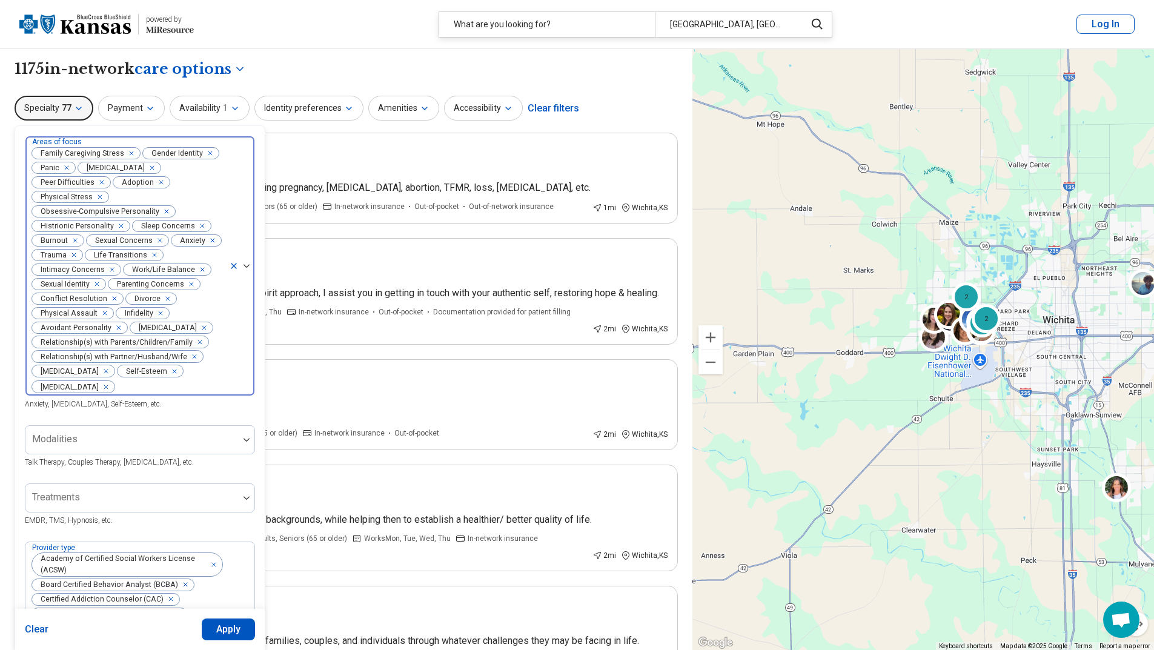
click at [118, 225] on icon "Remove [object Object]" at bounding box center [118, 226] width 8 height 8
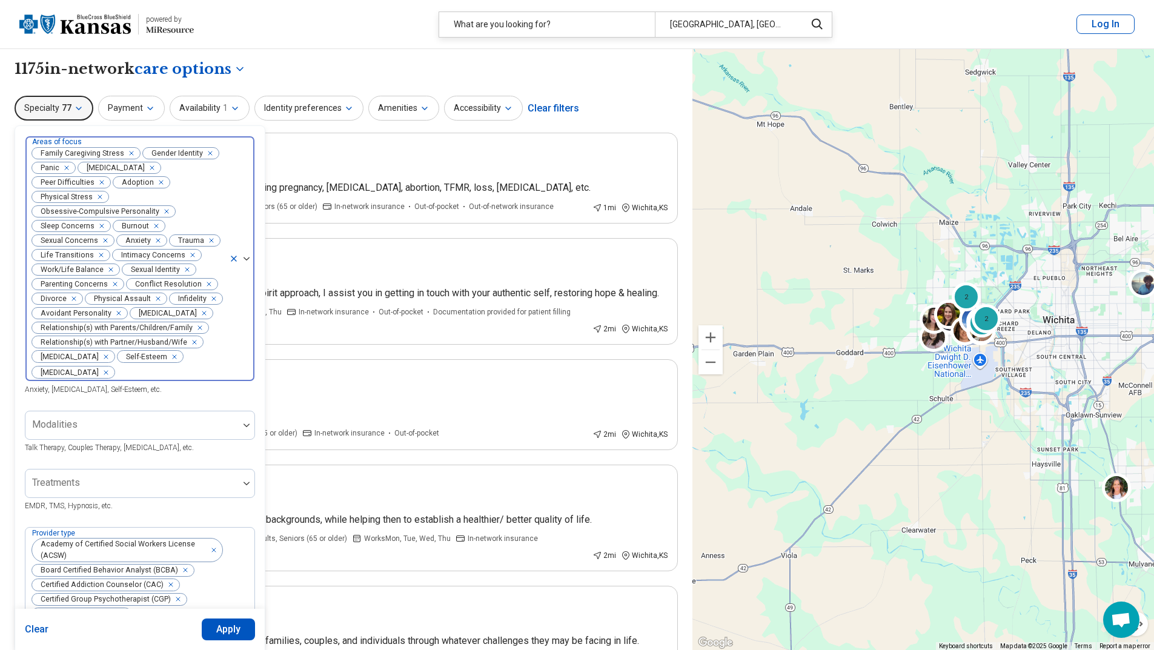
click at [162, 211] on icon "Remove [object Object]" at bounding box center [163, 211] width 8 height 8
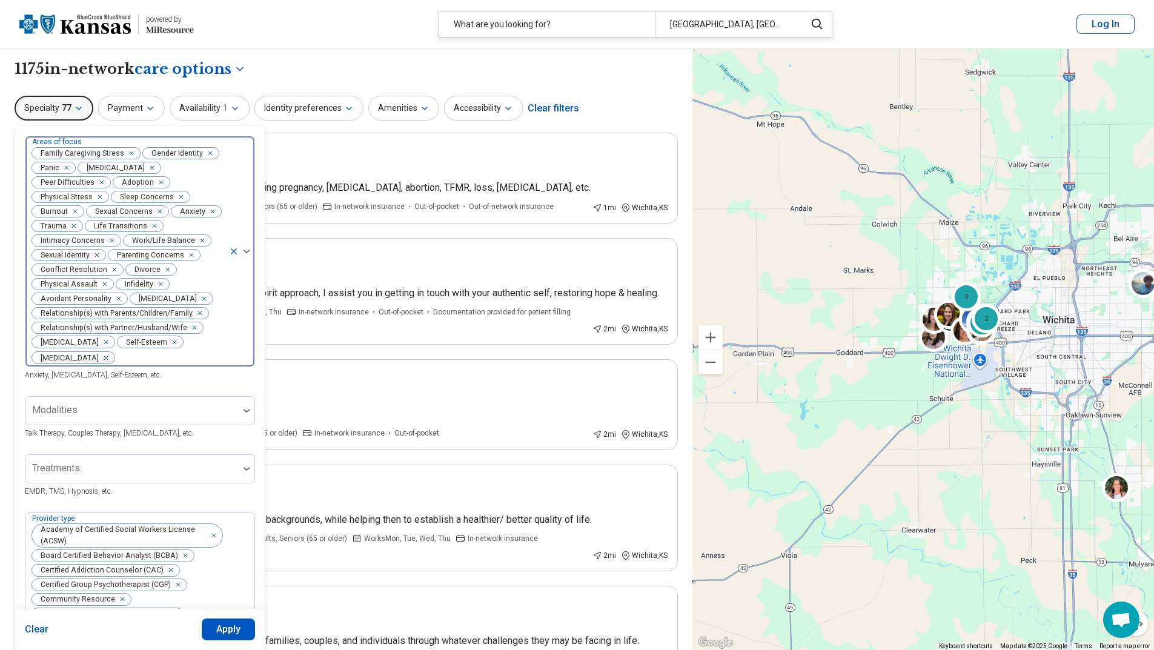
click at [103, 180] on div "Remove [object Object]" at bounding box center [99, 182] width 15 height 15
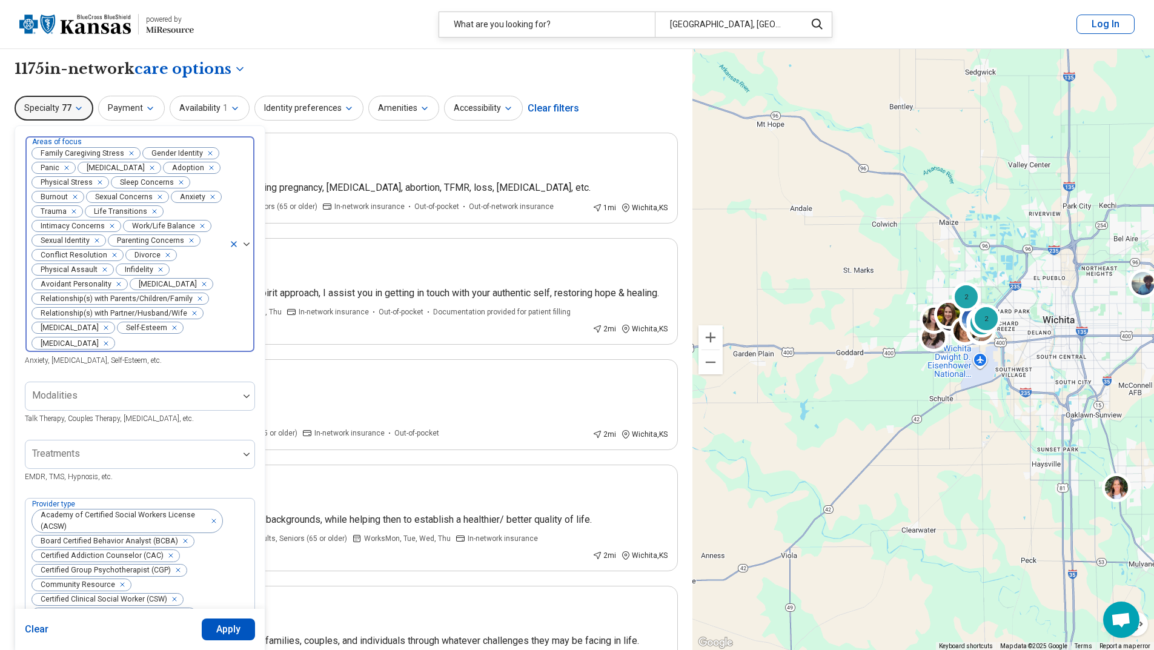
click at [202, 175] on div "Remove [object Object]" at bounding box center [209, 168] width 15 height 15
click at [396, 135] on article "Remote or In-person Riley Blanton I specialize in reproductive mental health, i…" at bounding box center [346, 178] width 663 height 91
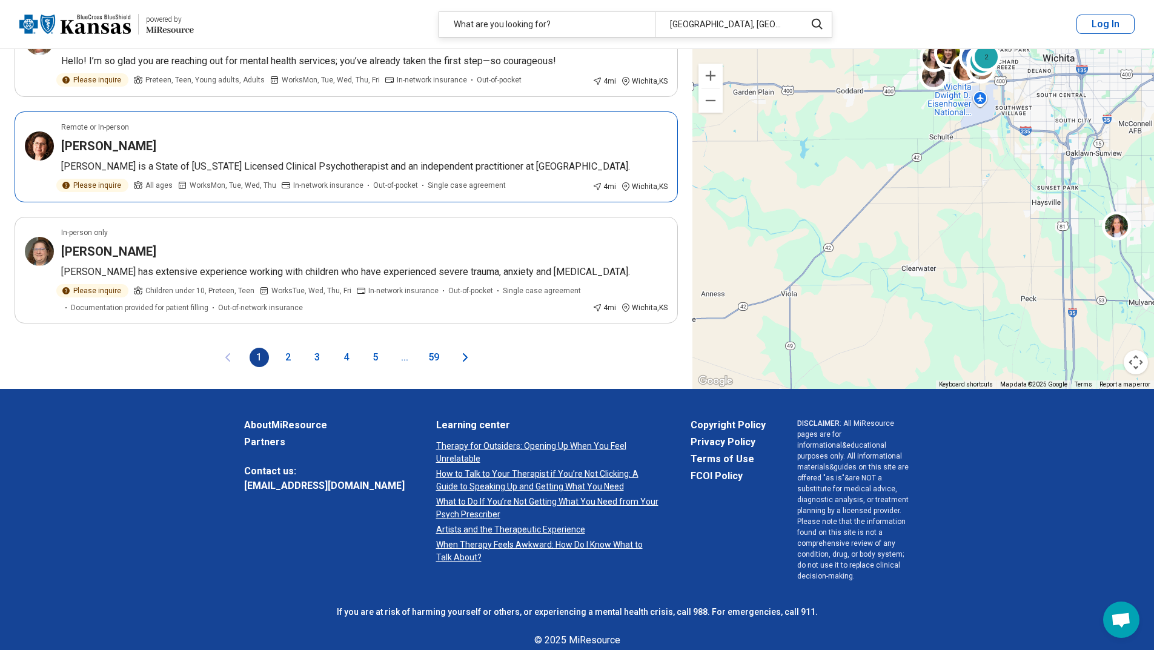
scroll to position [2120, 0]
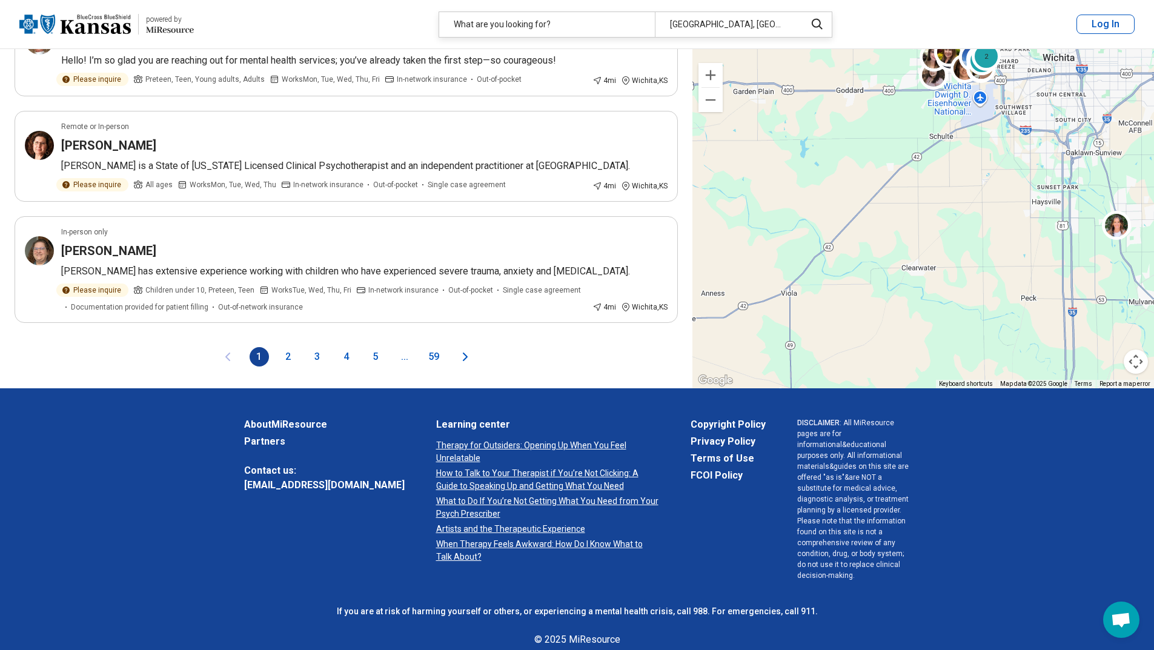
click at [288, 360] on button "2" at bounding box center [288, 356] width 19 height 19
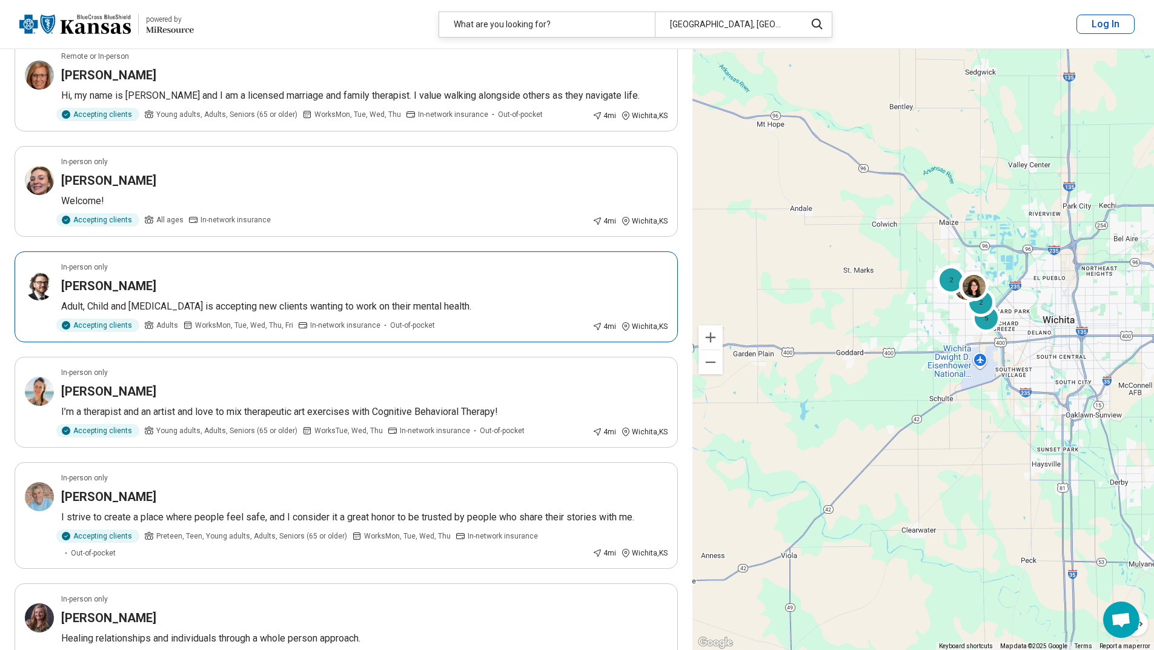
scroll to position [202, 0]
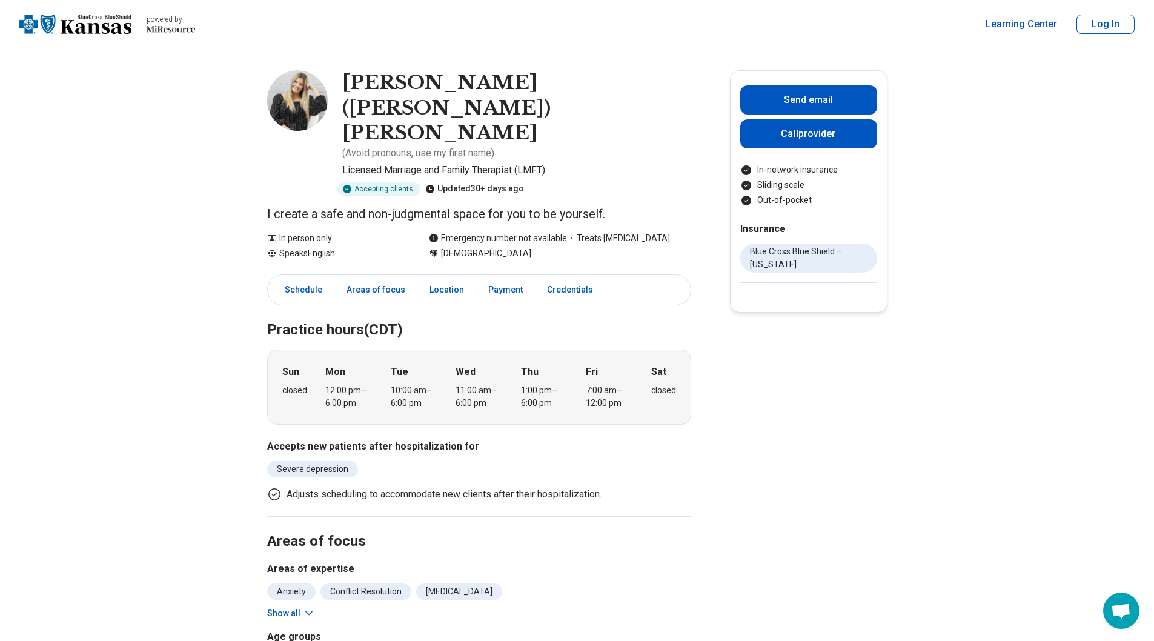
click at [305, 113] on img at bounding box center [297, 100] width 61 height 61
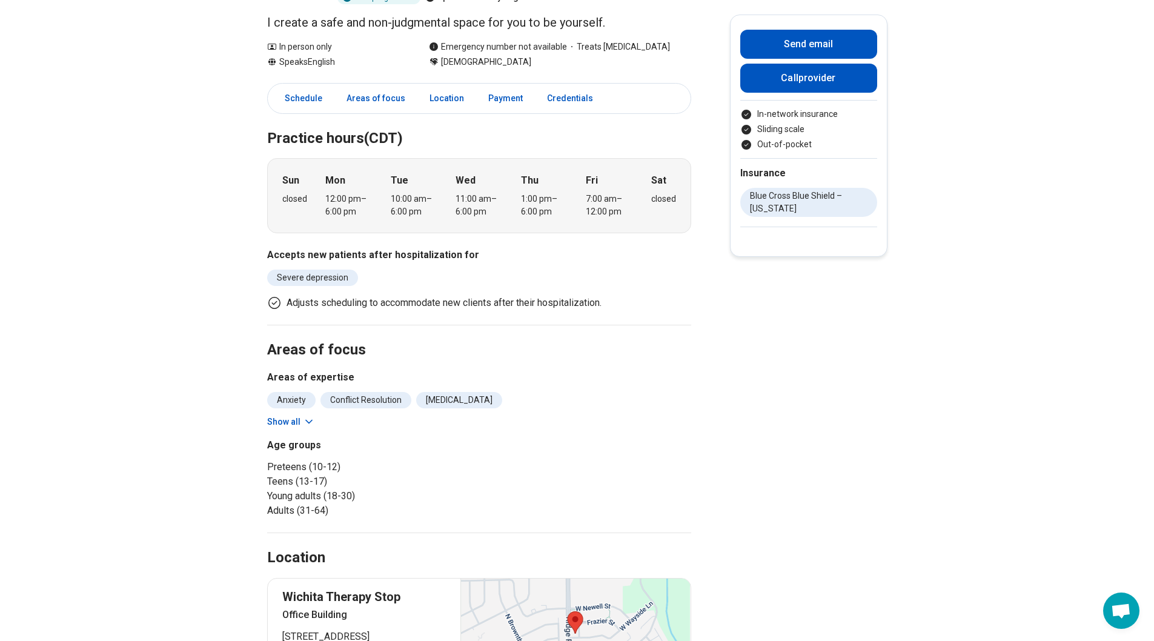
scroll to position [202, 0]
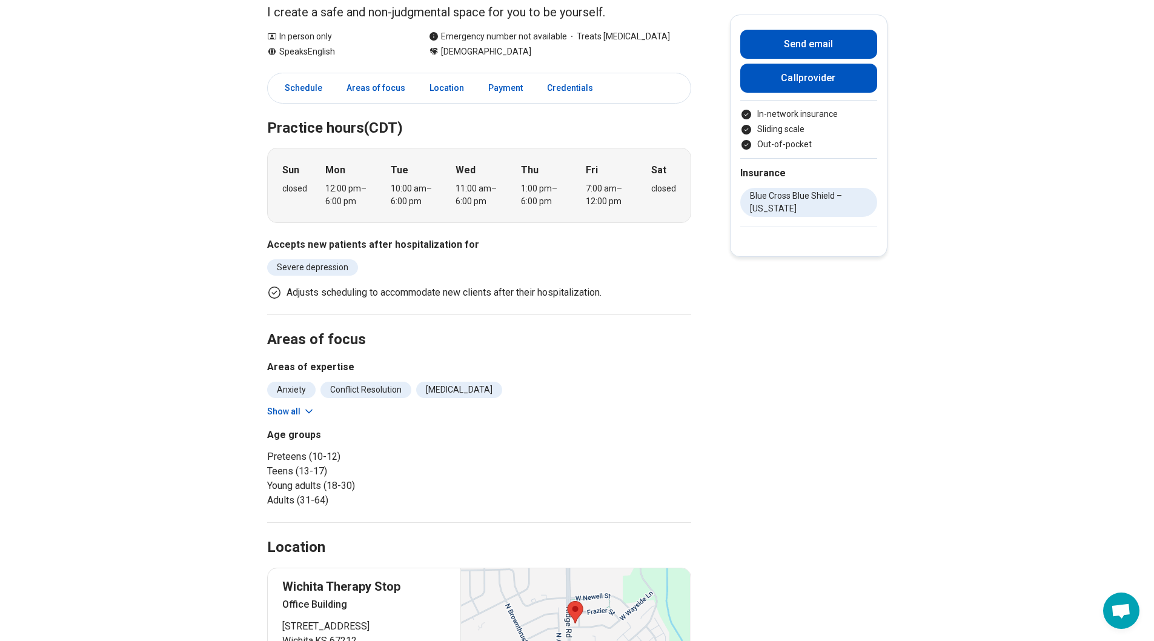
click at [299, 405] on button "Show all" at bounding box center [291, 411] width 48 height 13
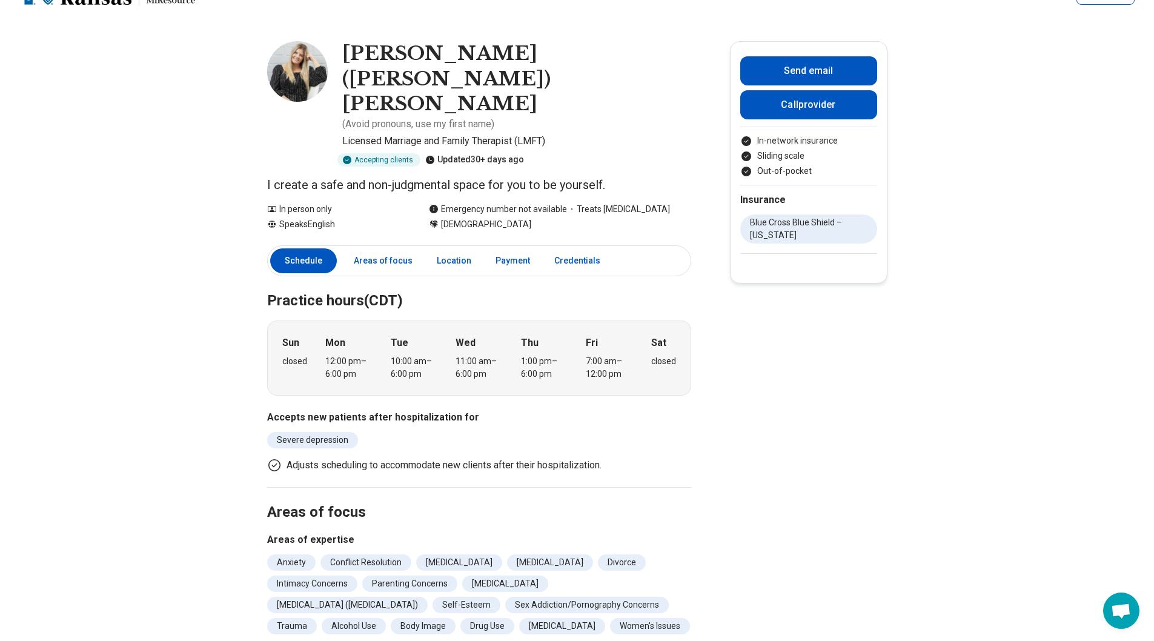
scroll to position [0, 0]
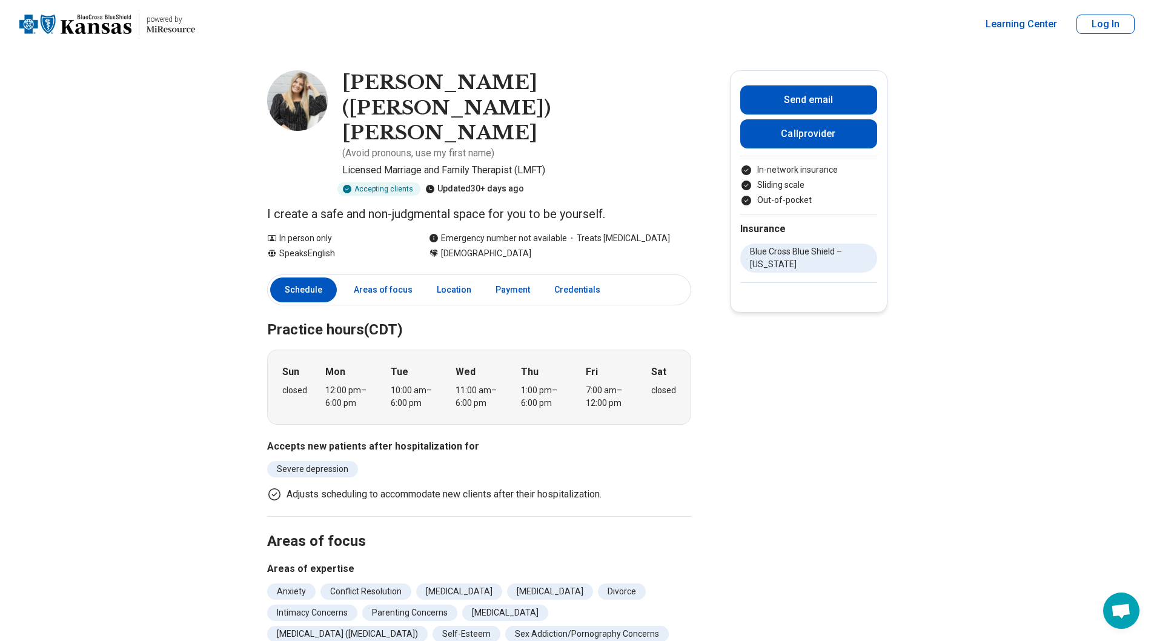
click at [303, 101] on img at bounding box center [297, 100] width 61 height 61
drag, startPoint x: 422, startPoint y: 85, endPoint x: 541, endPoint y: 89, distance: 119.4
click at [540, 89] on h1 "[PERSON_NAME] ([PERSON_NAME]) [PERSON_NAME]" at bounding box center [516, 108] width 349 height 76
click at [550, 89] on h1 "[PERSON_NAME] ([PERSON_NAME]) [PERSON_NAME]" at bounding box center [516, 108] width 349 height 76
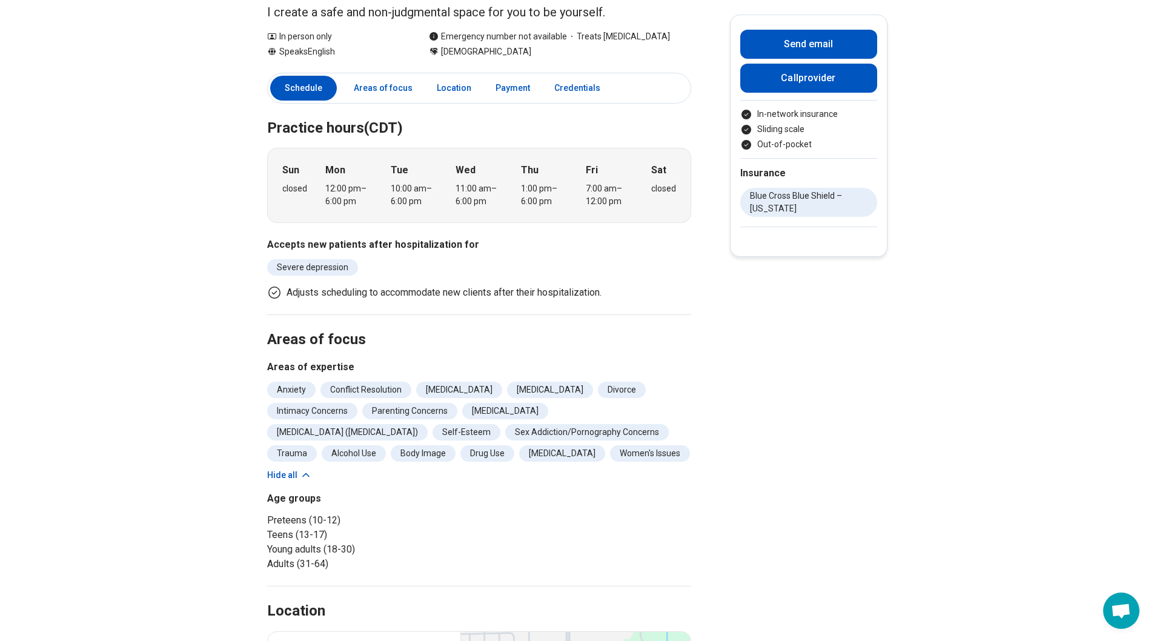
scroll to position [101, 0]
